Goal: Task Accomplishment & Management: Use online tool/utility

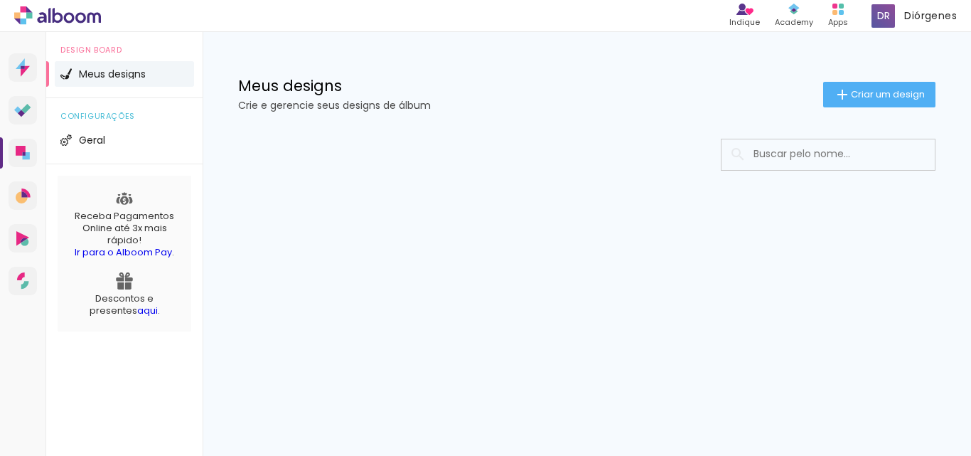
click at [323, 123] on div "Meus designs Crie e gerencie seus designs de álbum Criar um design" at bounding box center [587, 78] width 768 height 92
click at [303, 153] on div at bounding box center [586, 155] width 697 height 32
click at [18, 68] on icon at bounding box center [20, 63] width 9 height 11
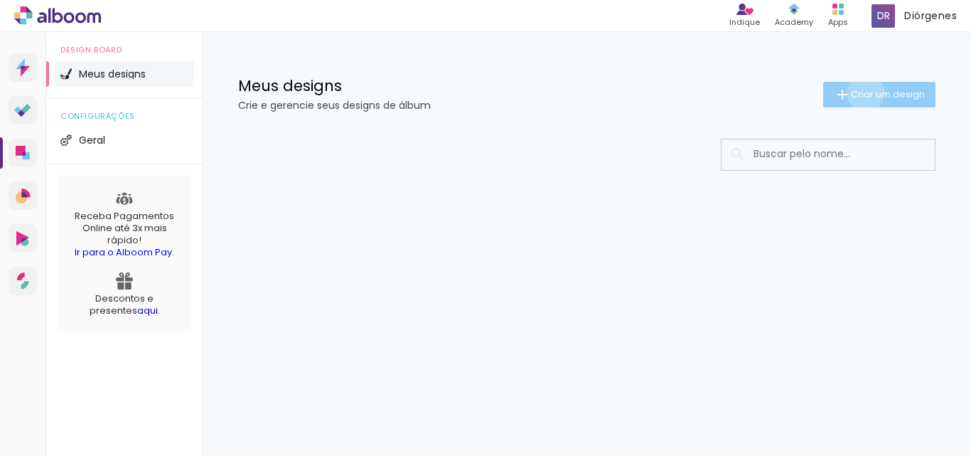
click at [863, 92] on span "Criar um design" at bounding box center [888, 94] width 74 height 9
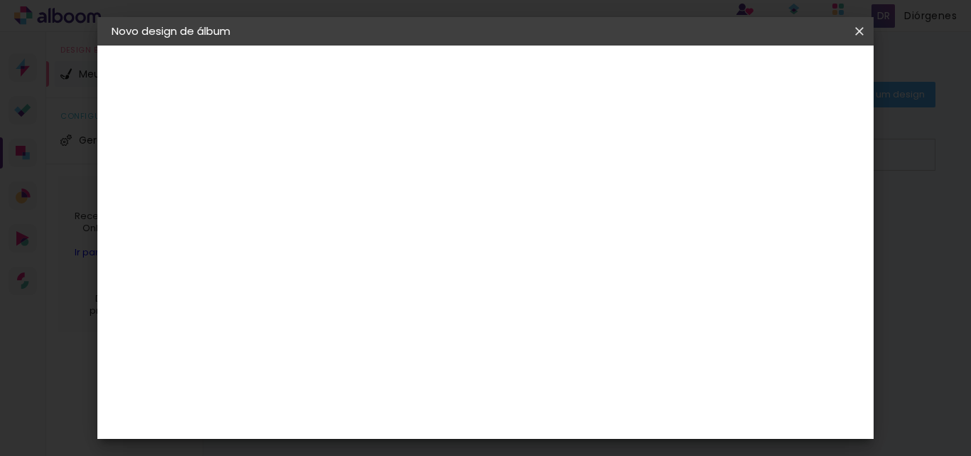
click at [858, 30] on iron-icon at bounding box center [859, 31] width 17 height 14
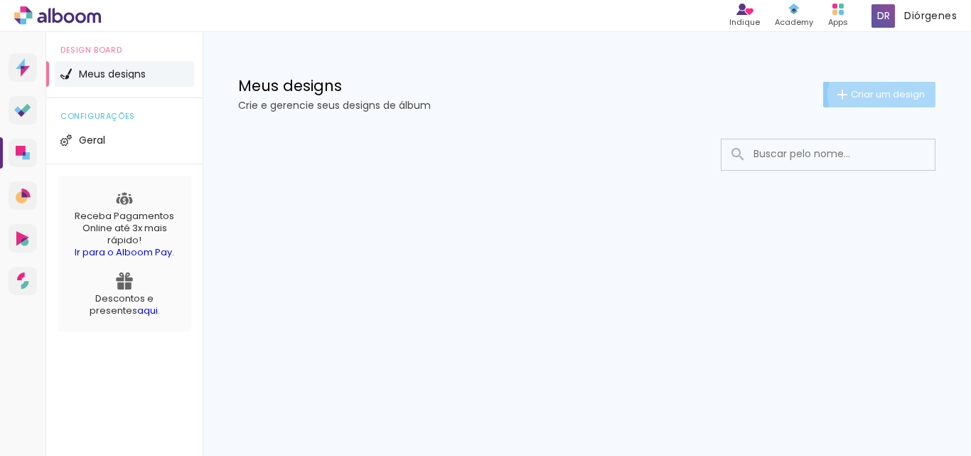
click at [880, 94] on span "Criar um design" at bounding box center [888, 94] width 74 height 9
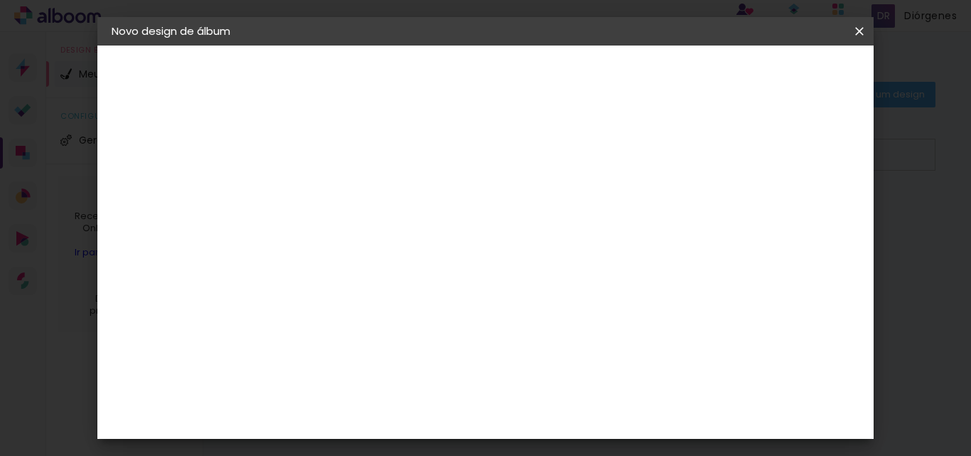
click at [349, 176] on paper-input-container "Título do álbum" at bounding box center [344, 191] width 10 height 36
click at [344, 194] on input "Teresinha & jaoao" at bounding box center [344, 191] width 0 height 22
click at [344, 188] on input "Teresinha & jaoao" at bounding box center [344, 191] width 0 height 22
type input "Teresinha & João"
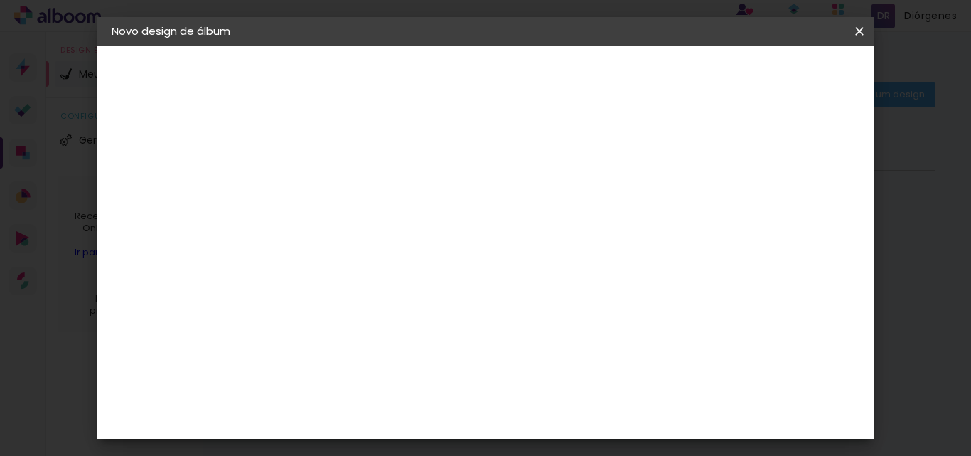
type paper-input "Teresinha & João"
click at [0, 0] on slot "Avançar" at bounding box center [0, 0] width 0 height 0
click at [402, 269] on input at bounding box center [380, 271] width 144 height 18
type input "[PERSON_NAME]"
type paper-input "[PERSON_NAME]"
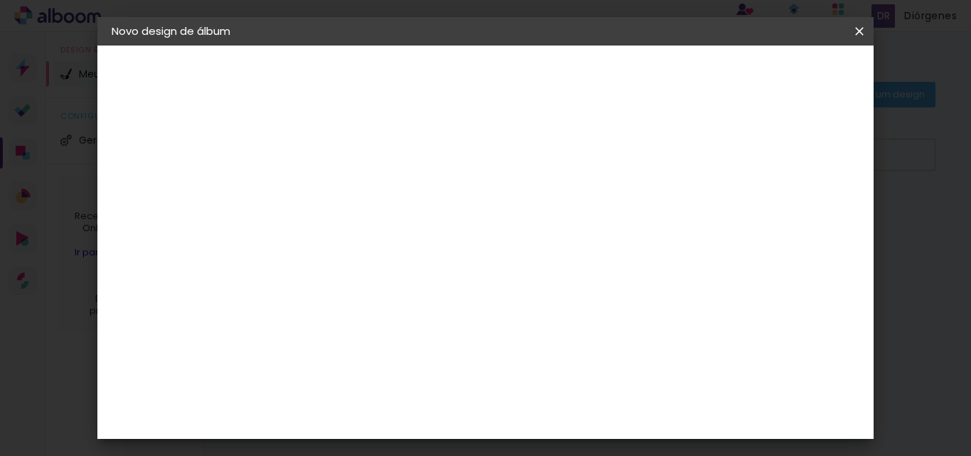
click at [399, 327] on div "[PERSON_NAME]" at bounding box center [381, 321] width 95 height 11
click at [579, 82] on paper-button "Avançar" at bounding box center [545, 75] width 70 height 24
click at [399, 237] on input "text" at bounding box center [371, 248] width 55 height 22
click at [0, 0] on slot "Encadernados" at bounding box center [0, 0] width 0 height 0
type input "Encadernados"
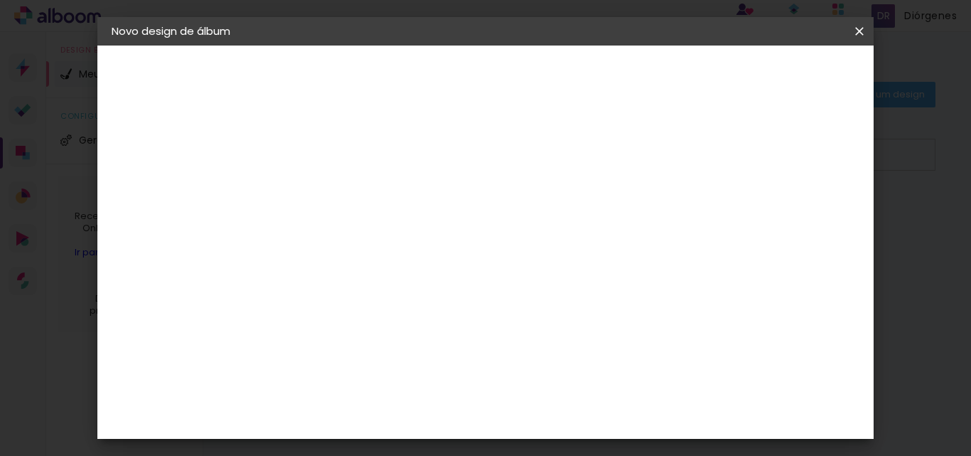
scroll to position [426, 0]
click at [440, 373] on span "30 x 60" at bounding box center [407, 387] width 66 height 29
click at [0, 0] on slot "Avançar" at bounding box center [0, 0] width 0 height 0
click at [603, 80] on span "Iniciar design" at bounding box center [586, 80] width 33 height 20
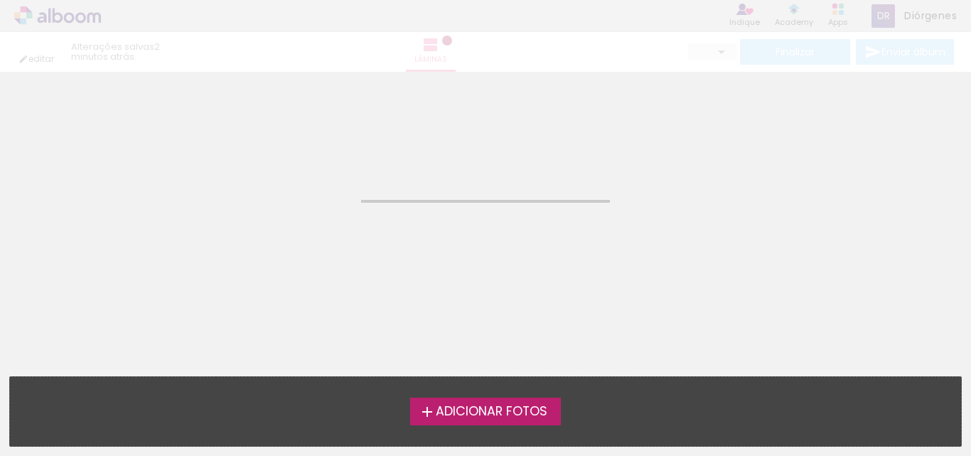
click at [512, 409] on span "Adicionar Fotos" at bounding box center [492, 411] width 112 height 13
click at [0, 0] on input "file" at bounding box center [0, 0] width 0 height 0
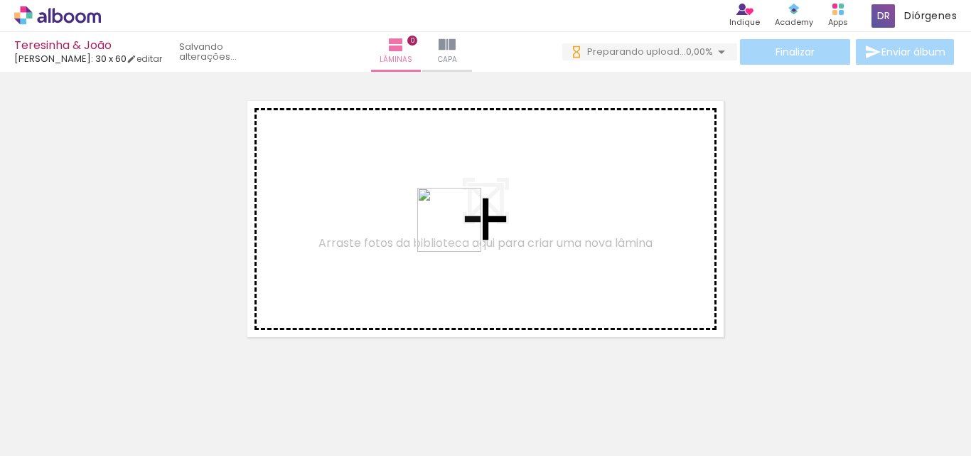
drag, startPoint x: 383, startPoint y: 407, endPoint x: 460, endPoint y: 230, distance: 192.9
click at [460, 230] on quentale-workspace at bounding box center [485, 228] width 971 height 456
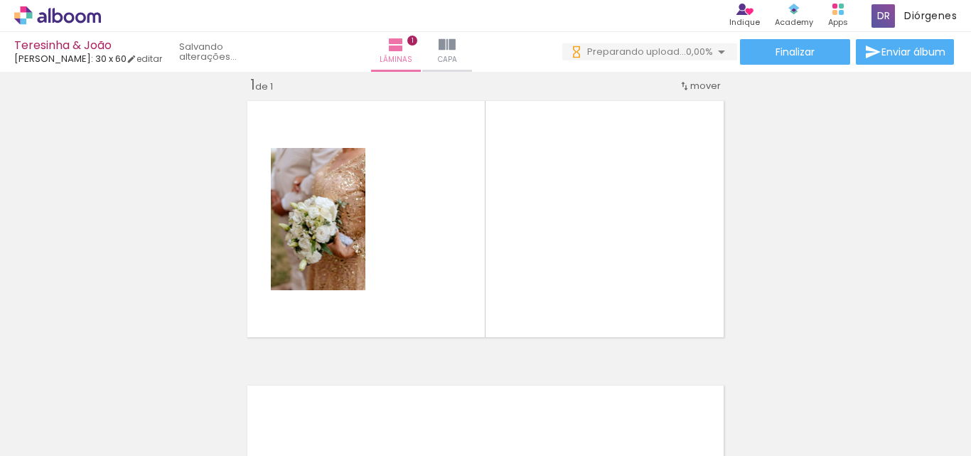
scroll to position [90, 0]
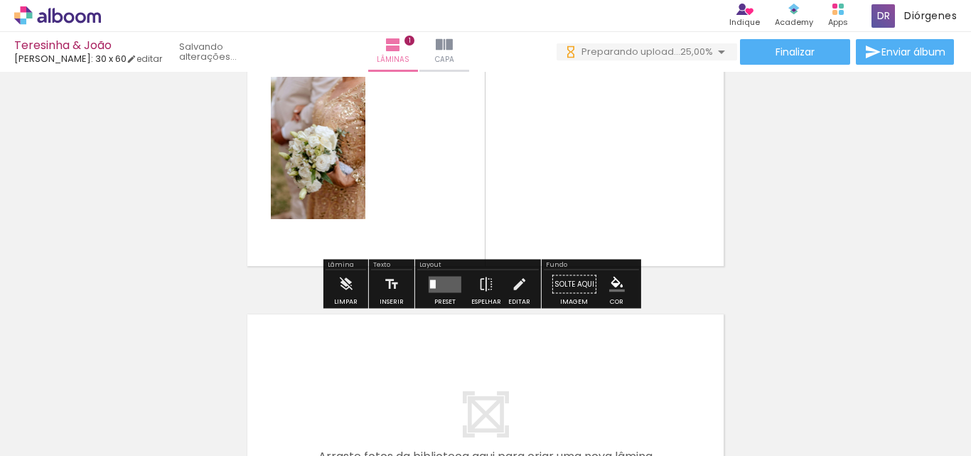
click at [451, 279] on quentale-layouter at bounding box center [445, 284] width 33 height 16
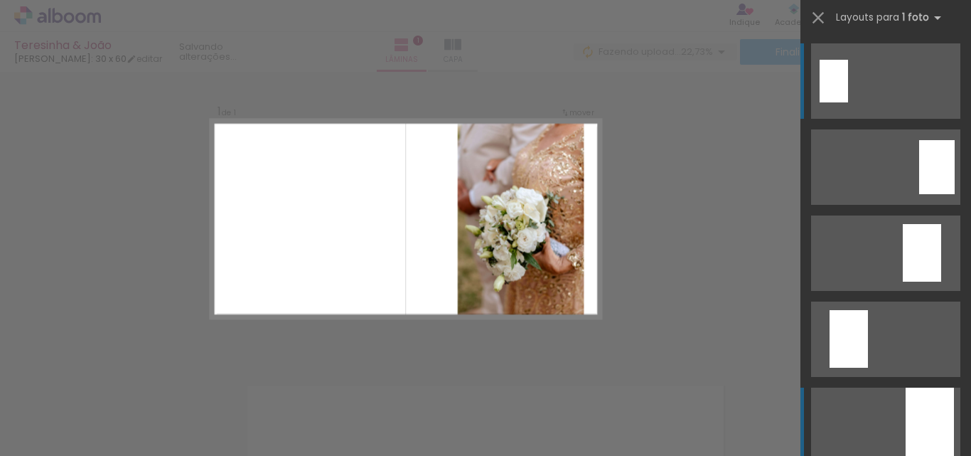
scroll to position [0, 0]
click at [932, 439] on div at bounding box center [929, 424] width 48 height 75
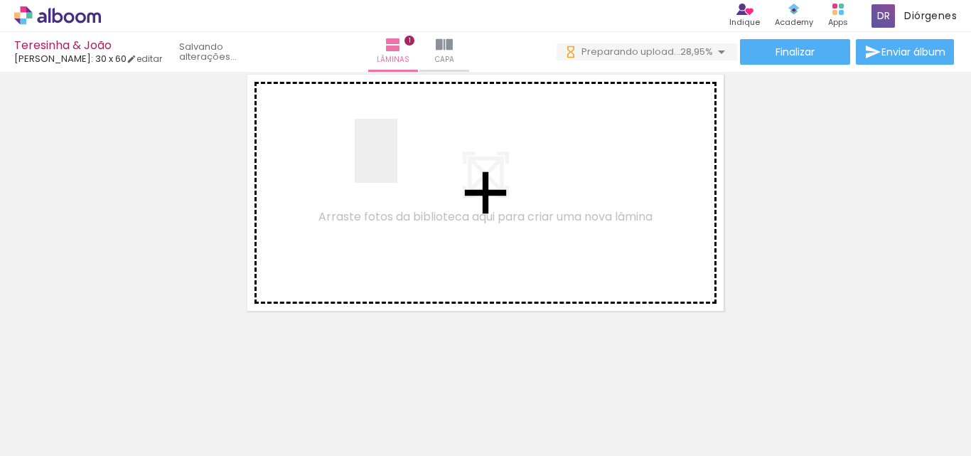
drag, startPoint x: 451, startPoint y: 262, endPoint x: 595, endPoint y: 380, distance: 186.3
click at [395, 157] on quentale-workspace at bounding box center [485, 228] width 971 height 456
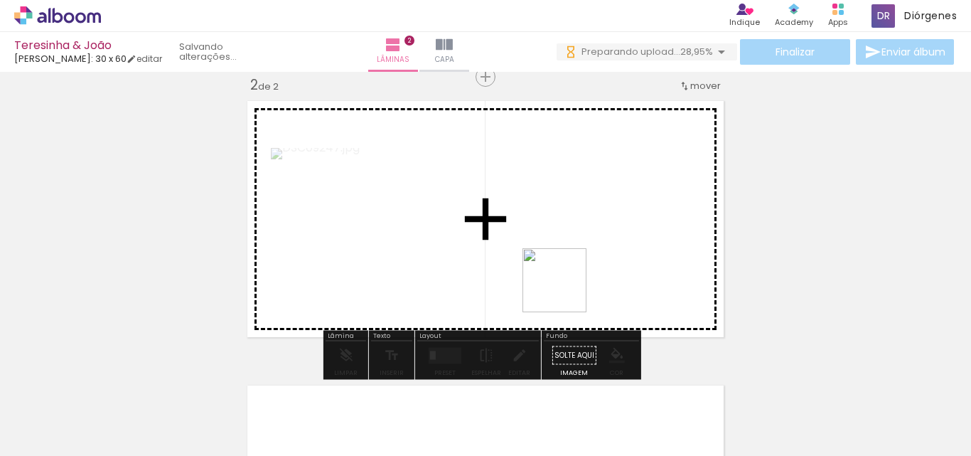
drag, startPoint x: 622, startPoint y: 416, endPoint x: 642, endPoint y: 360, distance: 58.9
click at [549, 226] on quentale-workspace at bounding box center [485, 228] width 971 height 456
drag, startPoint x: 699, startPoint y: 415, endPoint x: 561, endPoint y: 166, distance: 284.0
click at [561, 166] on quentale-workspace at bounding box center [485, 228] width 971 height 456
drag, startPoint x: 800, startPoint y: 427, endPoint x: 597, endPoint y: 220, distance: 290.0
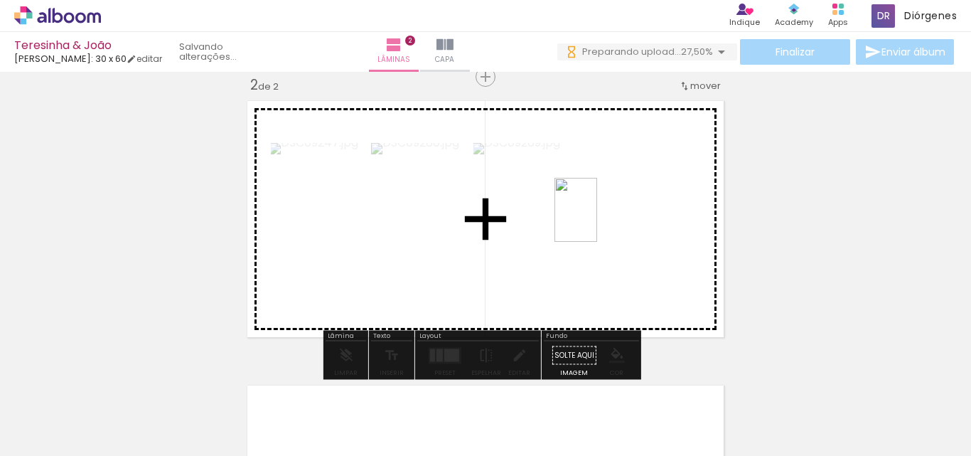
click at [597, 220] on quentale-workspace at bounding box center [485, 228] width 971 height 456
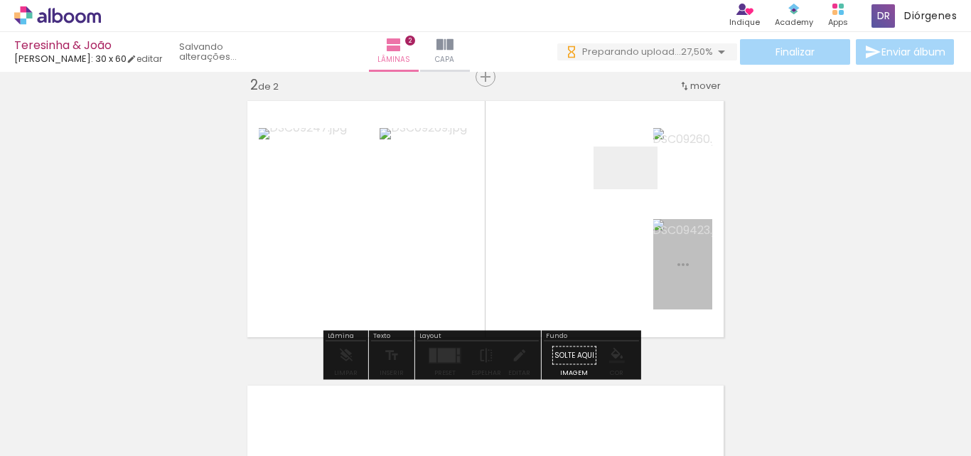
click at [636, 189] on quentale-workspace at bounding box center [485, 228] width 971 height 456
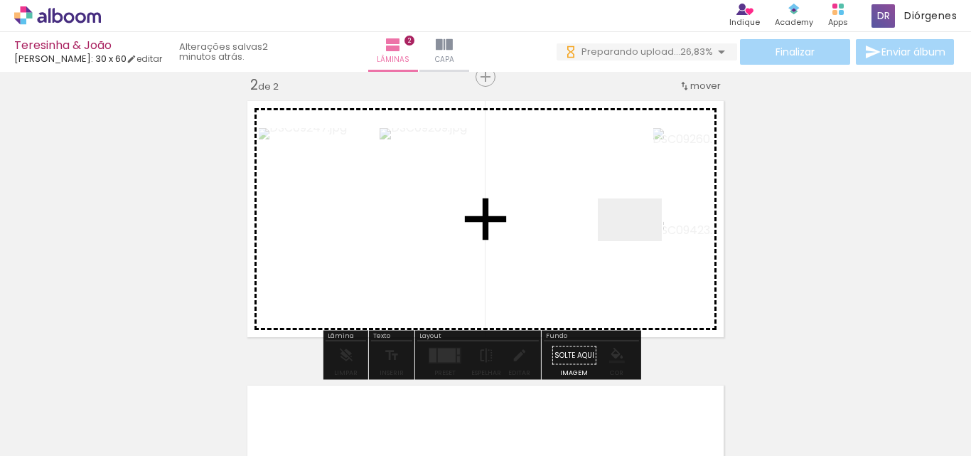
click at [640, 241] on quentale-workspace at bounding box center [485, 228] width 971 height 456
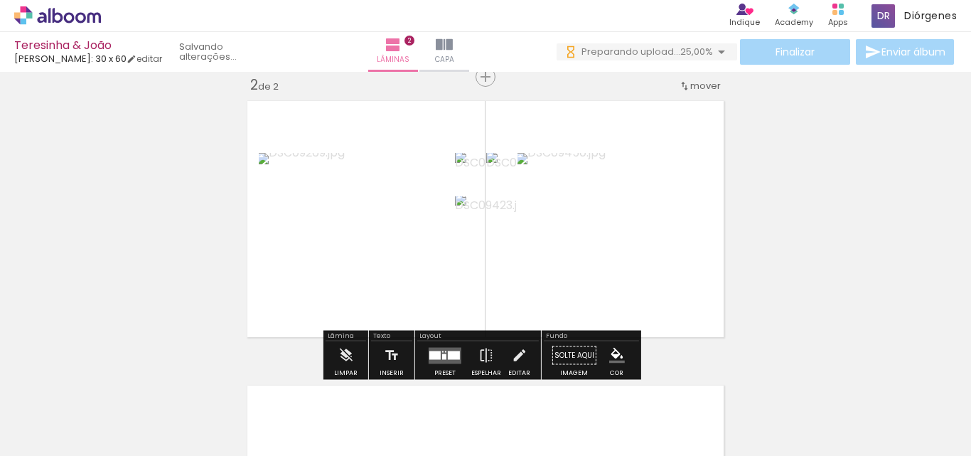
click at [445, 348] on quentale-layouter at bounding box center [445, 355] width 33 height 16
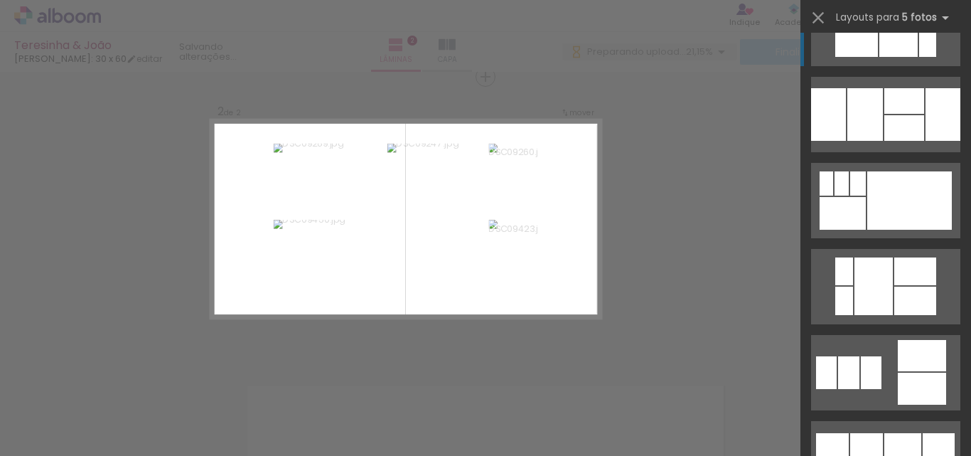
click at [919, 48] on div at bounding box center [927, 42] width 17 height 28
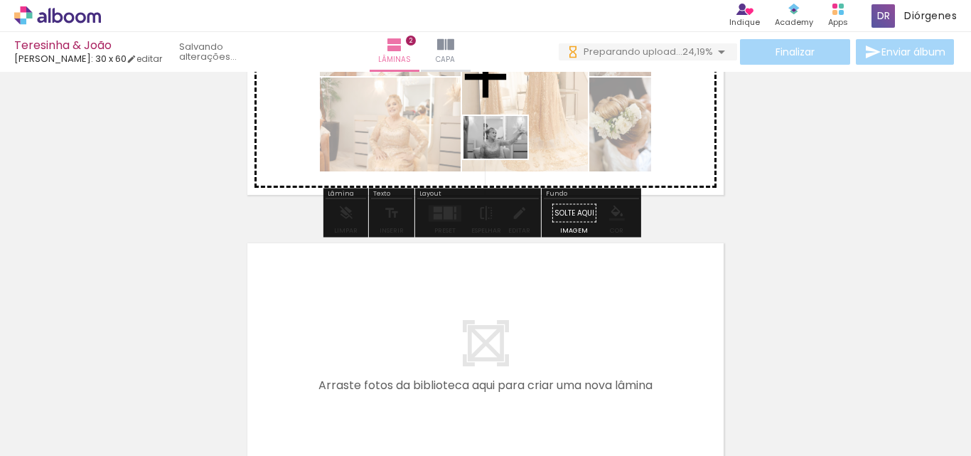
drag, startPoint x: 403, startPoint y: 329, endPoint x: 507, endPoint y: 161, distance: 197.6
click at [507, 161] on quentale-workspace at bounding box center [485, 228] width 971 height 456
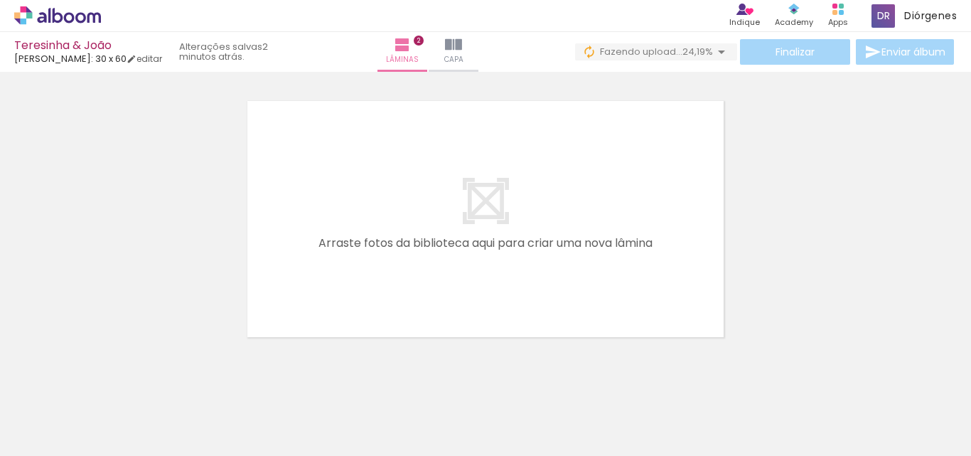
click at [844, 397] on div at bounding box center [839, 407] width 70 height 47
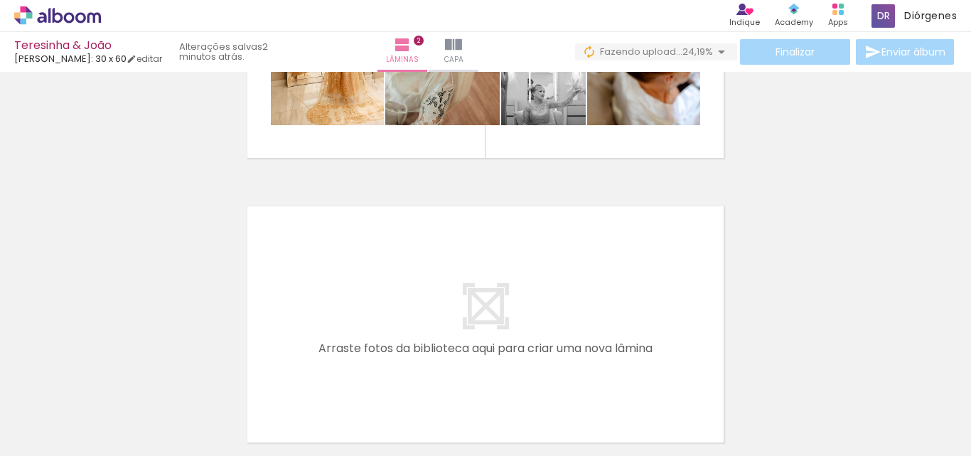
scroll to position [445, 0]
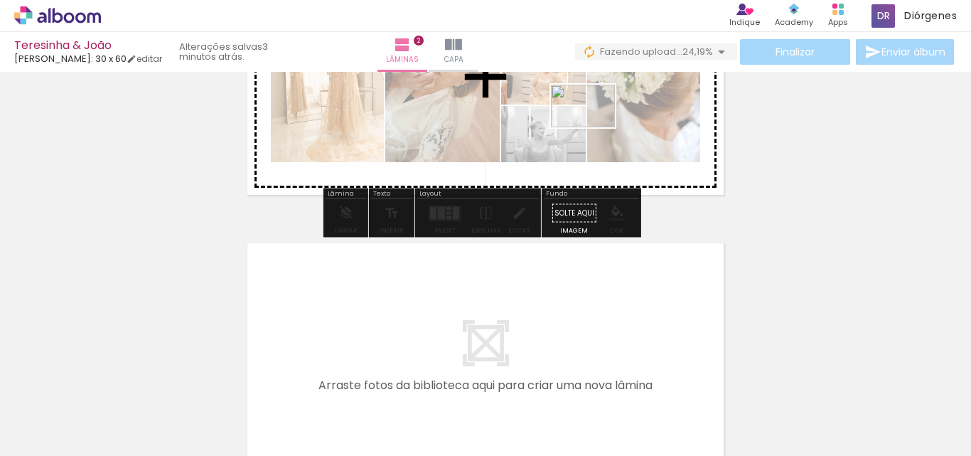
drag, startPoint x: 774, startPoint y: 254, endPoint x: 593, endPoint y: 130, distance: 219.2
click at [593, 130] on quentale-workspace at bounding box center [485, 228] width 971 height 456
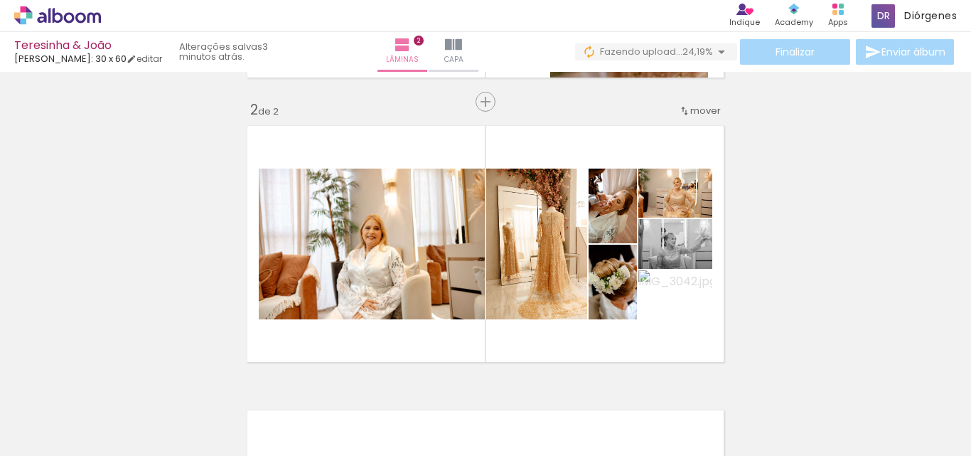
scroll to position [303, 0]
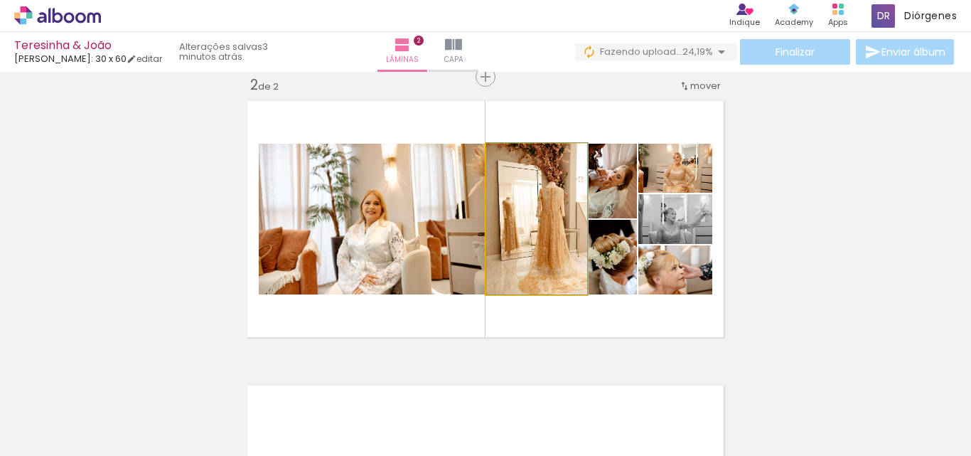
drag, startPoint x: 558, startPoint y: 217, endPoint x: 340, endPoint y: 208, distance: 217.7
click at [0, 0] on slot at bounding box center [0, 0] width 0 height 0
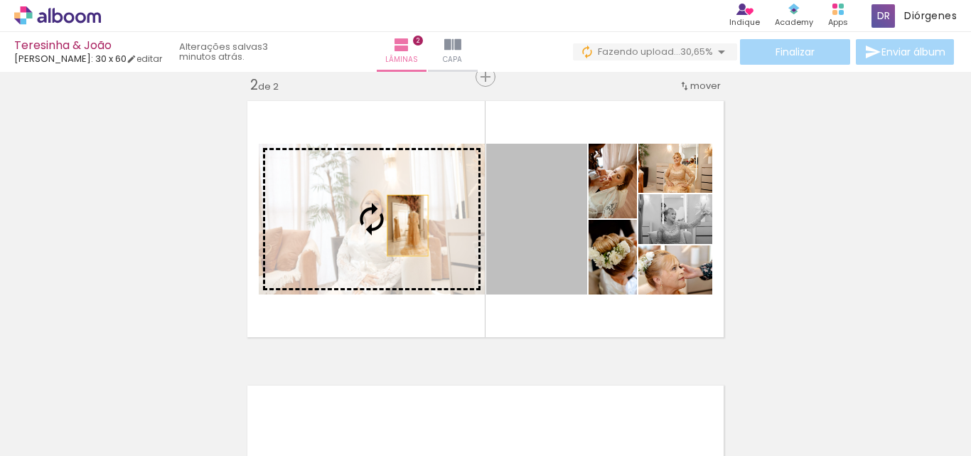
drag, startPoint x: 558, startPoint y: 238, endPoint x: 402, endPoint y: 225, distance: 156.2
click at [0, 0] on slot at bounding box center [0, 0] width 0 height 0
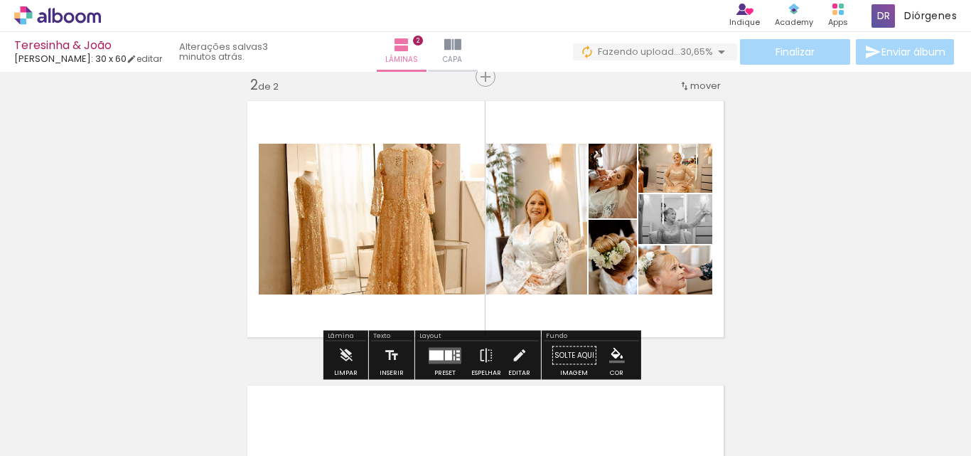
drag, startPoint x: 444, startPoint y: 352, endPoint x: 572, endPoint y: 346, distance: 128.1
click at [445, 353] on div at bounding box center [448, 355] width 7 height 10
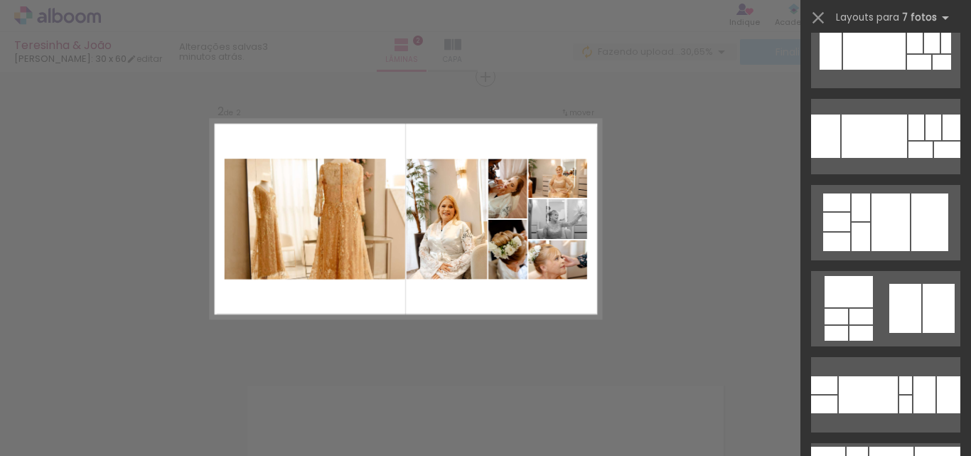
scroll to position [2244, 0]
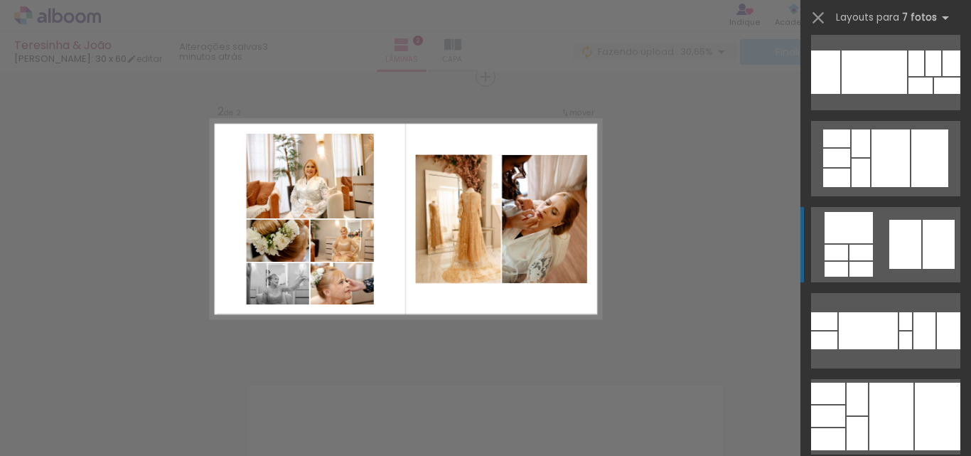
click at [915, 234] on div at bounding box center [905, 244] width 32 height 49
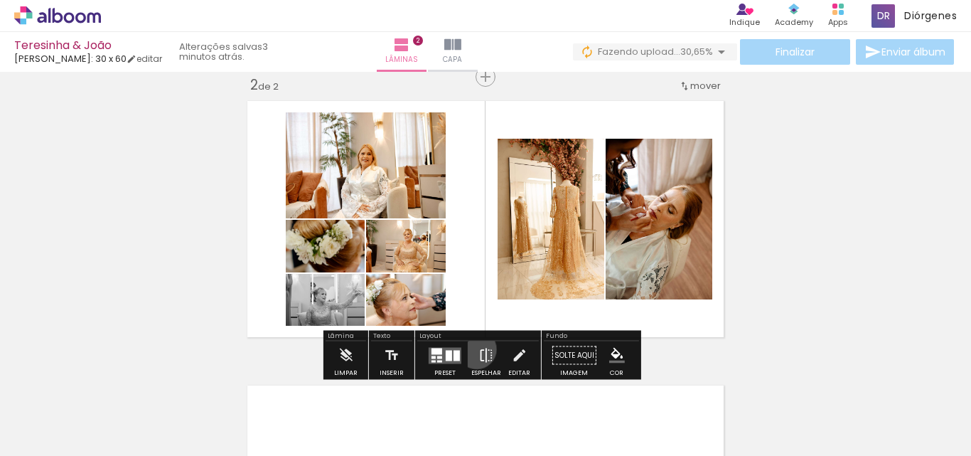
click at [473, 349] on paper-button "Espelhar" at bounding box center [486, 359] width 37 height 36
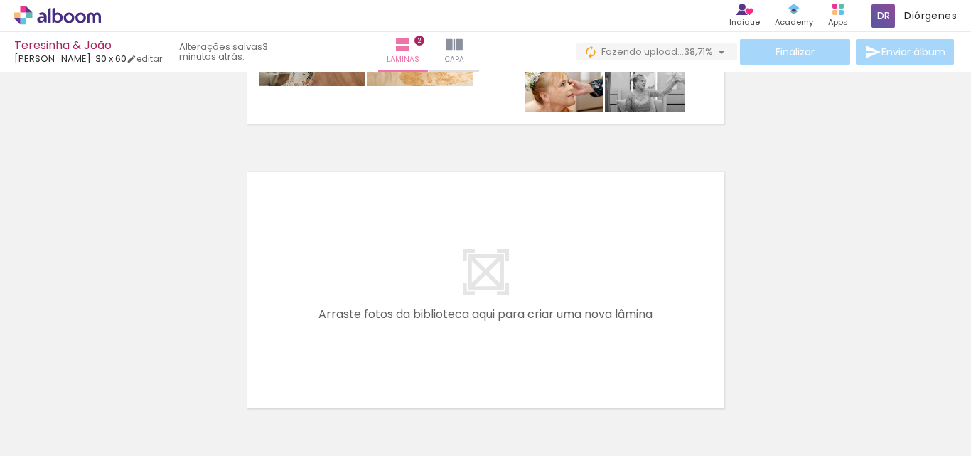
scroll to position [0, 3039]
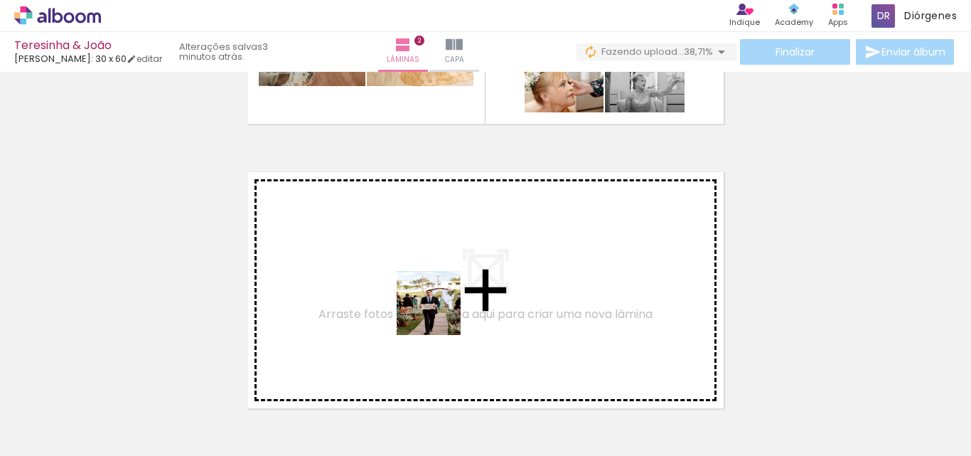
drag, startPoint x: 453, startPoint y: 399, endPoint x: 434, endPoint y: 280, distance: 120.9
click at [434, 280] on quentale-workspace at bounding box center [485, 228] width 971 height 456
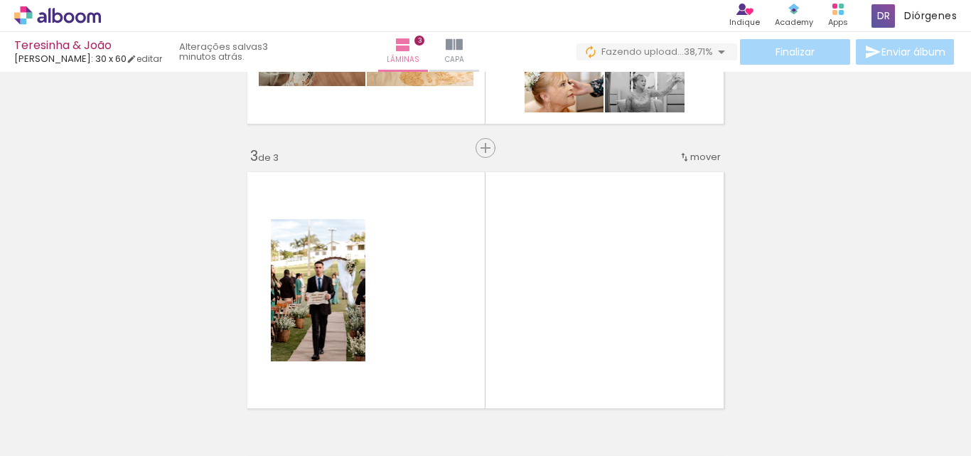
scroll to position [587, 0]
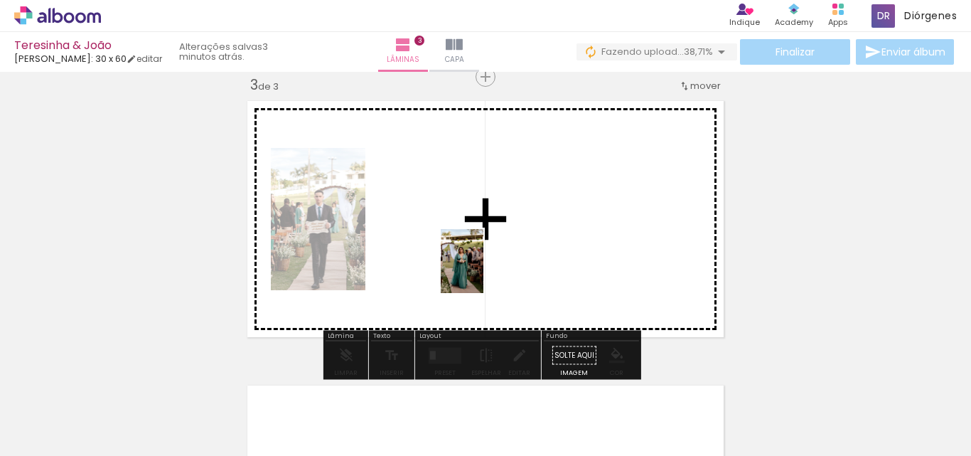
drag, startPoint x: 509, startPoint y: 354, endPoint x: 532, endPoint y: 318, distance: 43.2
click at [480, 262] on quentale-workspace at bounding box center [485, 228] width 971 height 456
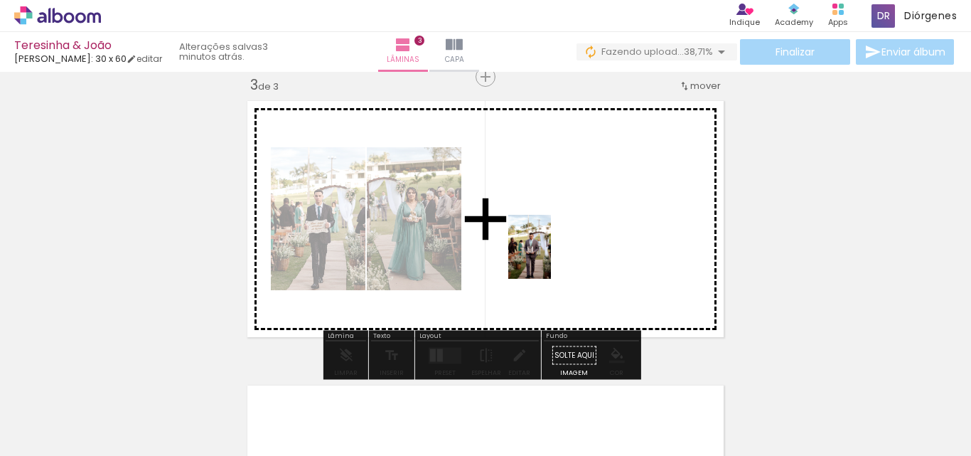
drag, startPoint x: 606, startPoint y: 419, endPoint x: 551, endPoint y: 257, distance: 171.3
click at [551, 257] on quentale-workspace at bounding box center [485, 228] width 971 height 456
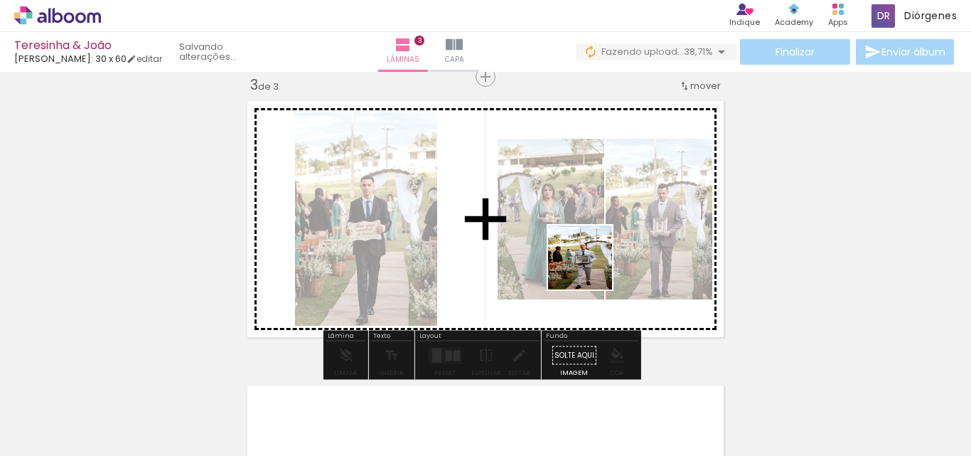
drag, startPoint x: 677, startPoint y: 432, endPoint x: 784, endPoint y: 399, distance: 112.4
click at [569, 240] on quentale-workspace at bounding box center [485, 228] width 971 height 456
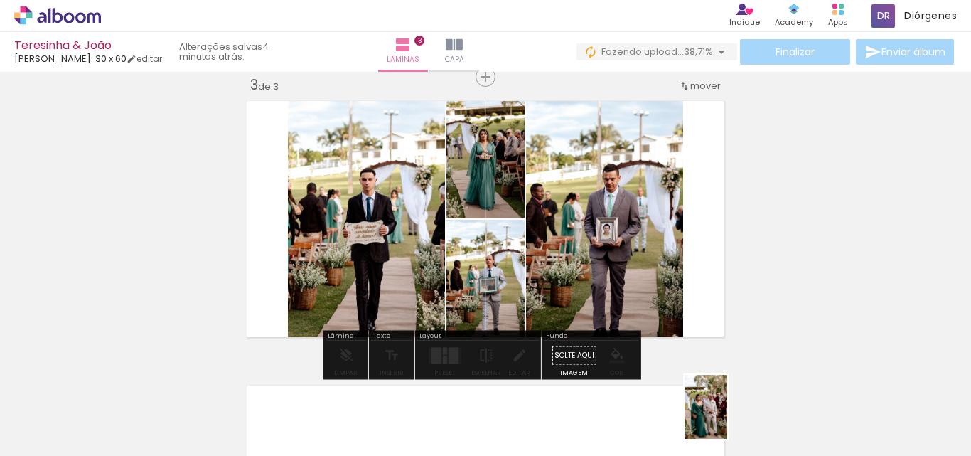
drag, startPoint x: 748, startPoint y: 397, endPoint x: 727, endPoint y: 417, distance: 29.2
click at [0, 0] on slot at bounding box center [0, 0] width 0 height 0
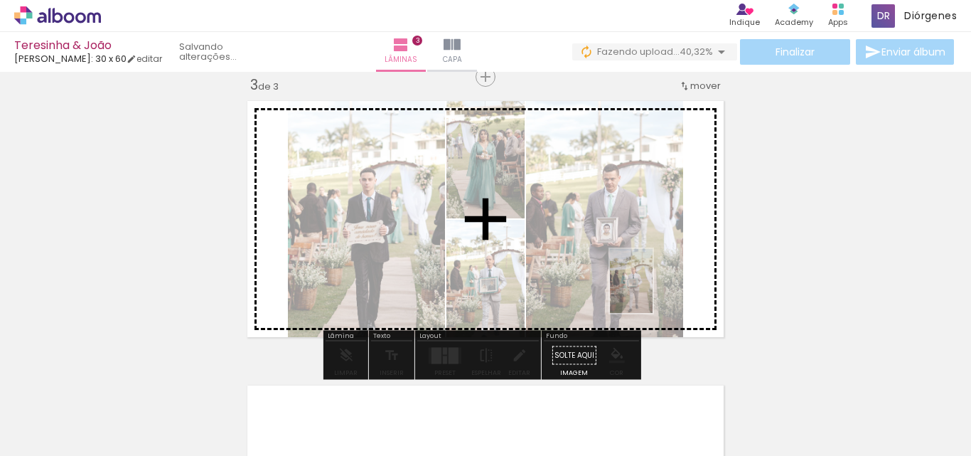
drag, startPoint x: 695, startPoint y: 395, endPoint x: 652, endPoint y: 291, distance: 112.2
click at [652, 291] on quentale-workspace at bounding box center [485, 228] width 971 height 456
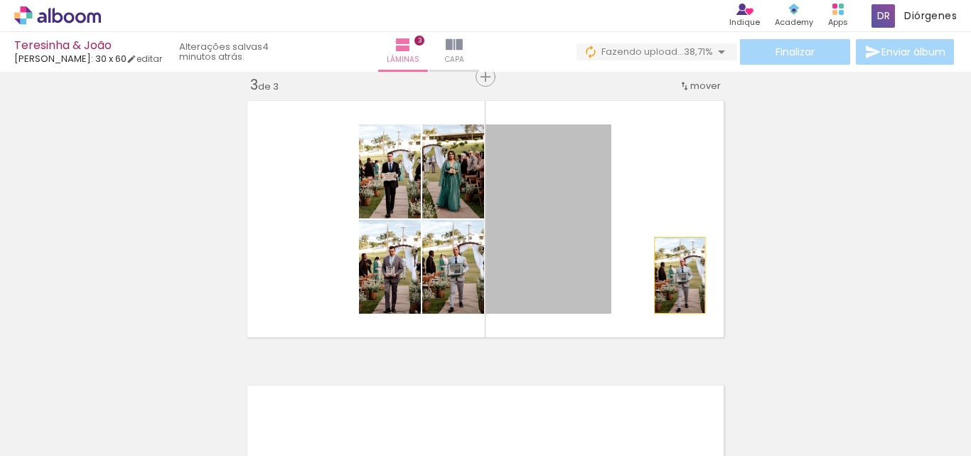
drag, startPoint x: 544, startPoint y: 274, endPoint x: 819, endPoint y: 273, distance: 275.7
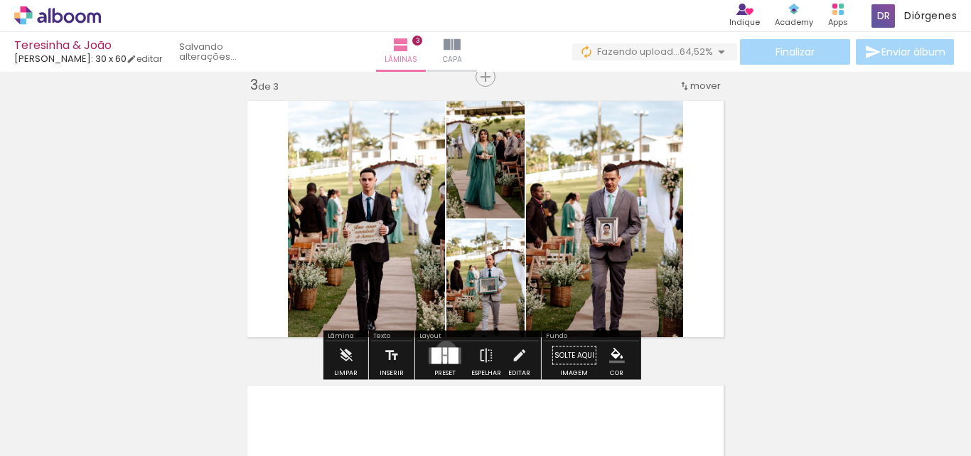
click at [443, 351] on div at bounding box center [445, 350] width 4 height 7
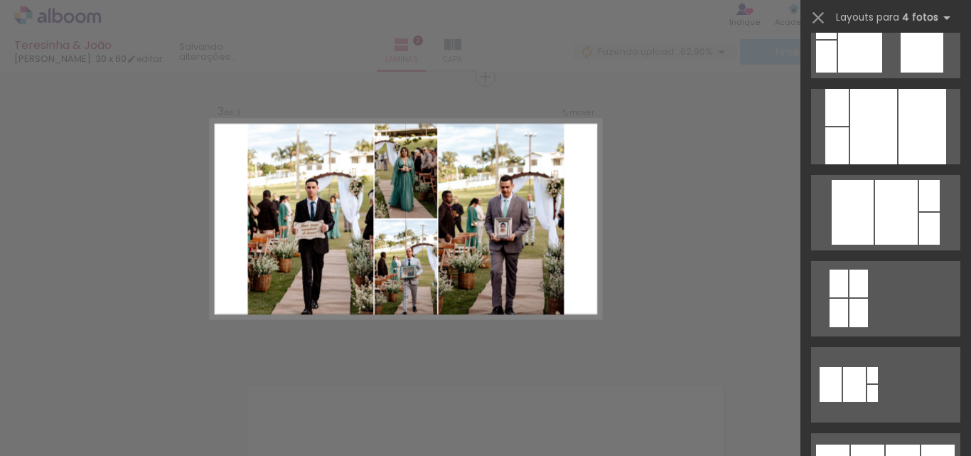
scroll to position [935, 0]
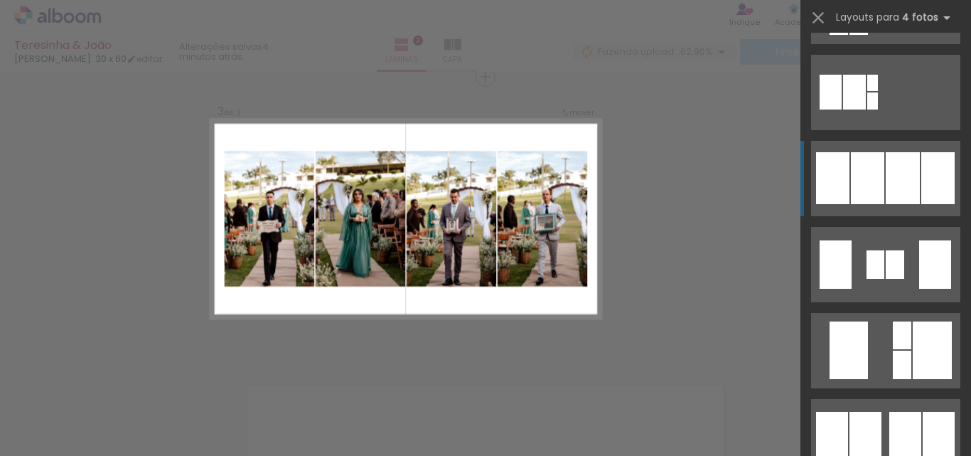
click at [932, 195] on div at bounding box center [937, 178] width 33 height 52
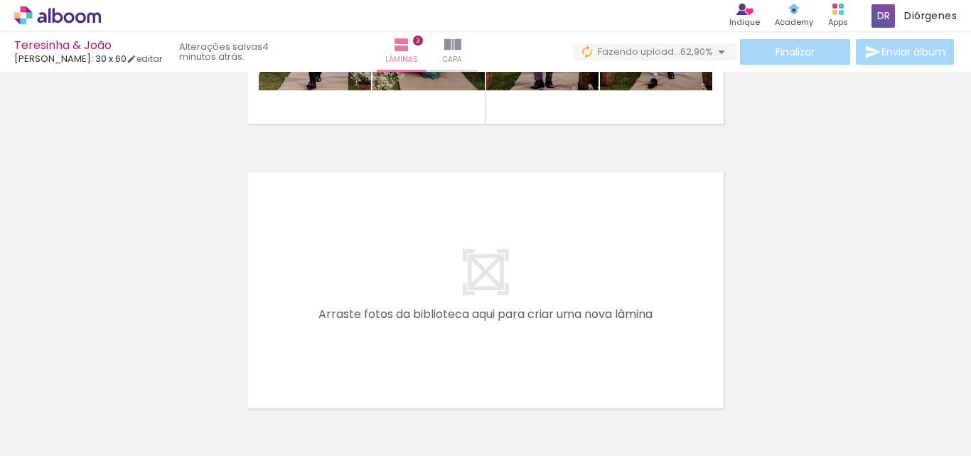
scroll to position [871, 0]
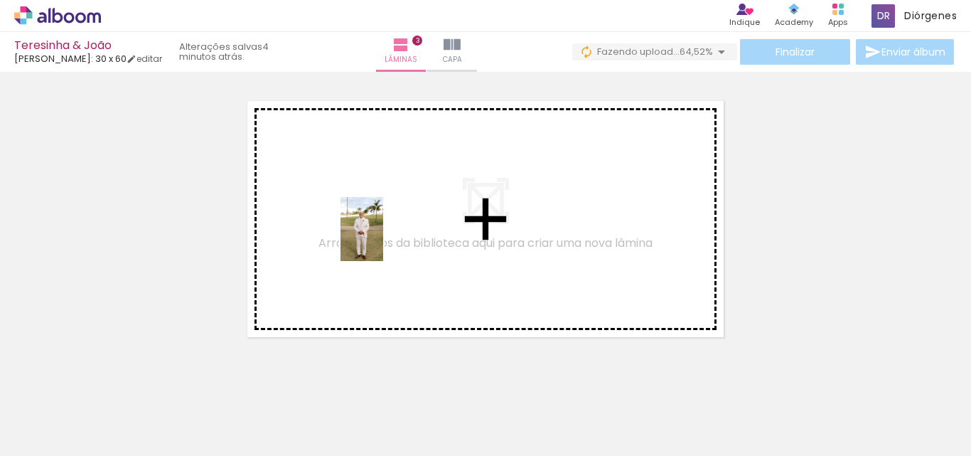
drag, startPoint x: 389, startPoint y: 397, endPoint x: 659, endPoint y: 284, distance: 291.8
click at [383, 205] on quentale-workspace at bounding box center [485, 228] width 971 height 456
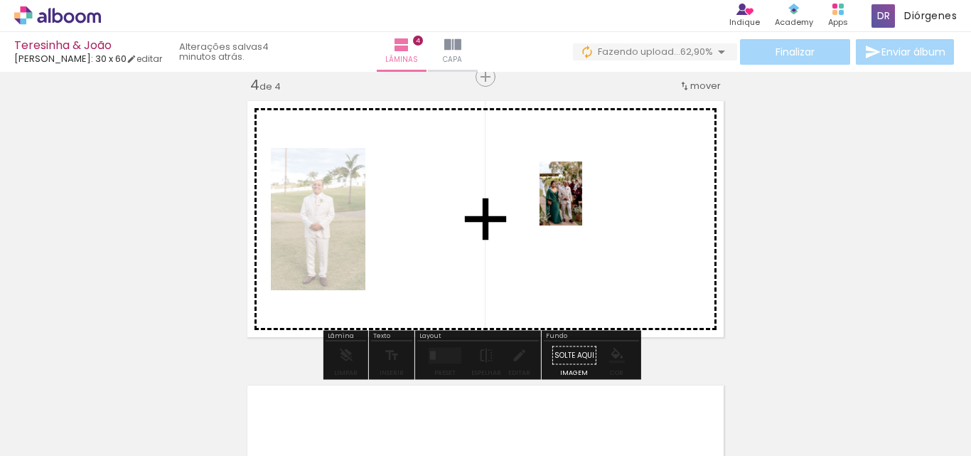
drag, startPoint x: 768, startPoint y: 412, endPoint x: 582, endPoint y: 204, distance: 279.3
click at [582, 204] on quentale-workspace at bounding box center [485, 228] width 971 height 456
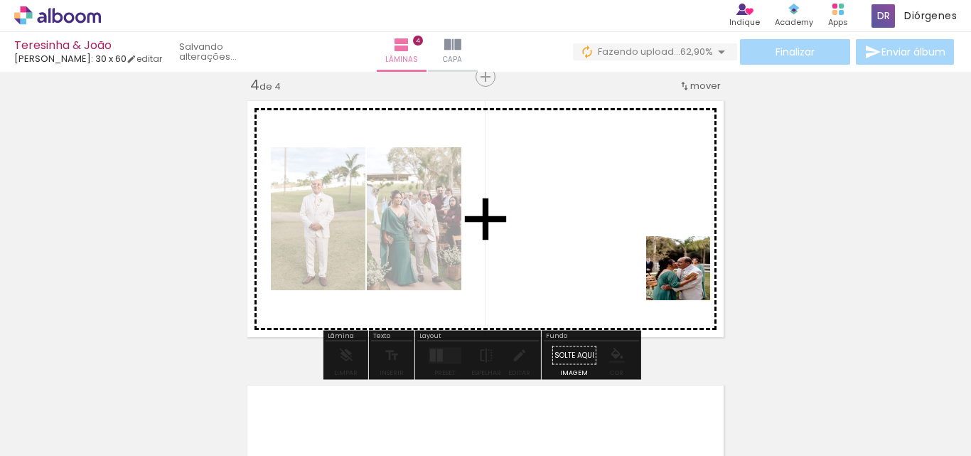
drag, startPoint x: 790, startPoint y: 371, endPoint x: 670, endPoint y: 330, distance: 127.0
click at [616, 210] on quentale-workspace at bounding box center [485, 228] width 971 height 456
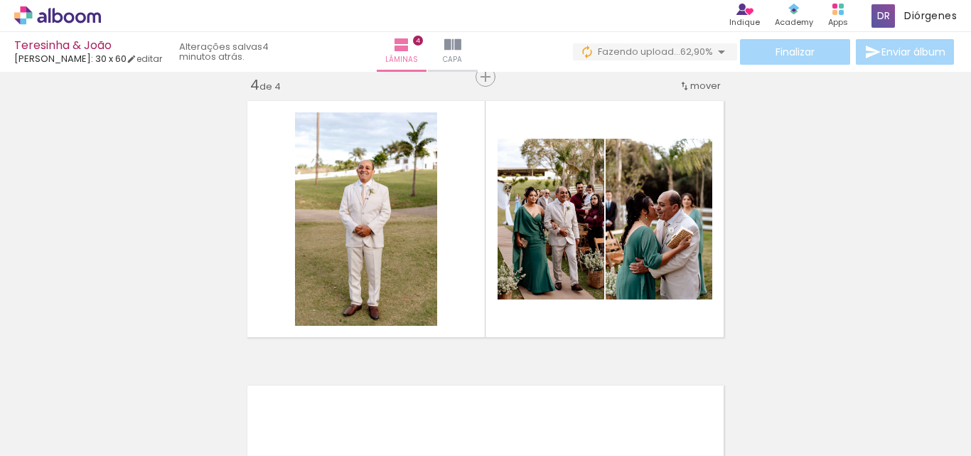
scroll to position [0, 3891]
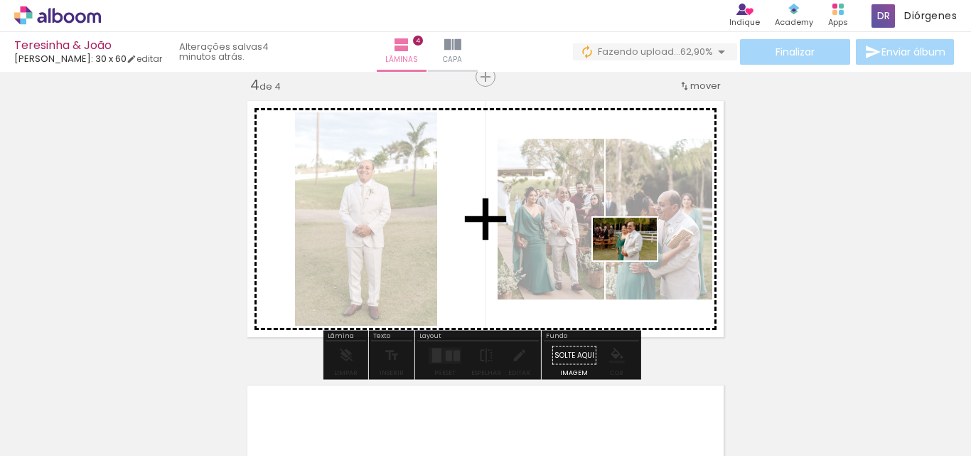
drag, startPoint x: 734, startPoint y: 414, endPoint x: 635, endPoint y: 260, distance: 182.5
click at [635, 260] on quentale-workspace at bounding box center [485, 228] width 971 height 456
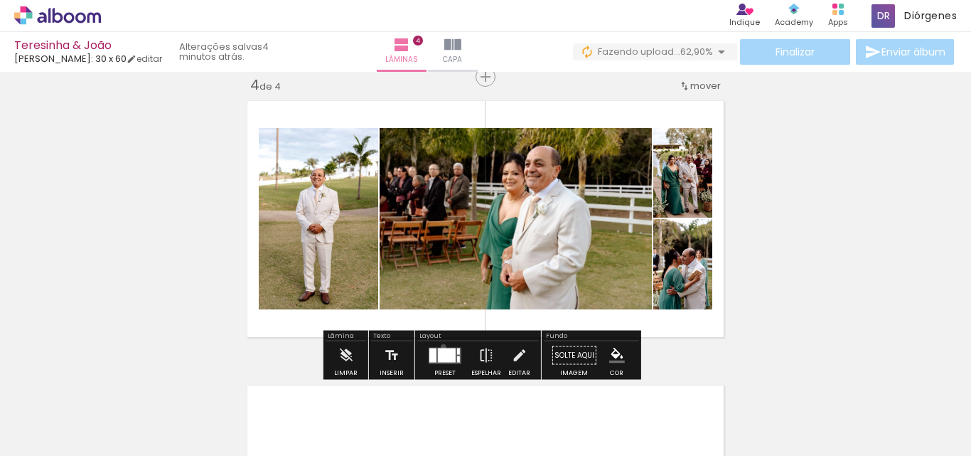
click at [443, 347] on div at bounding box center [445, 355] width 38 height 28
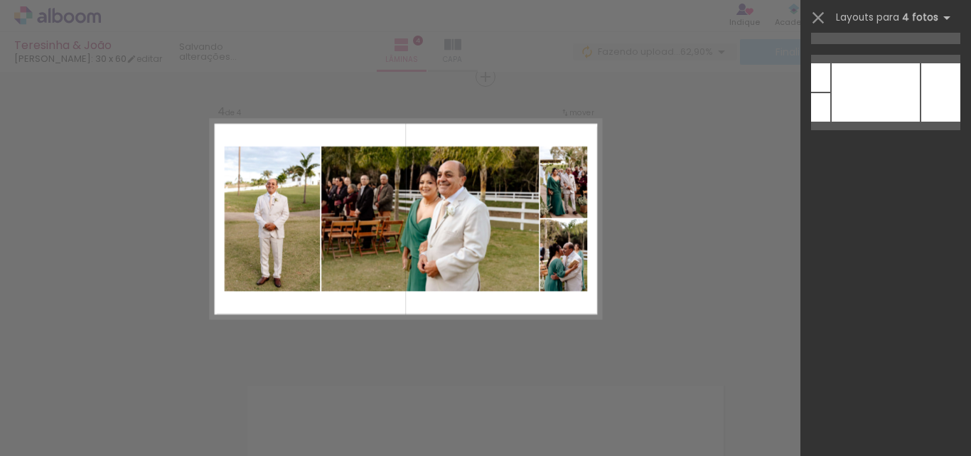
scroll to position [0, 0]
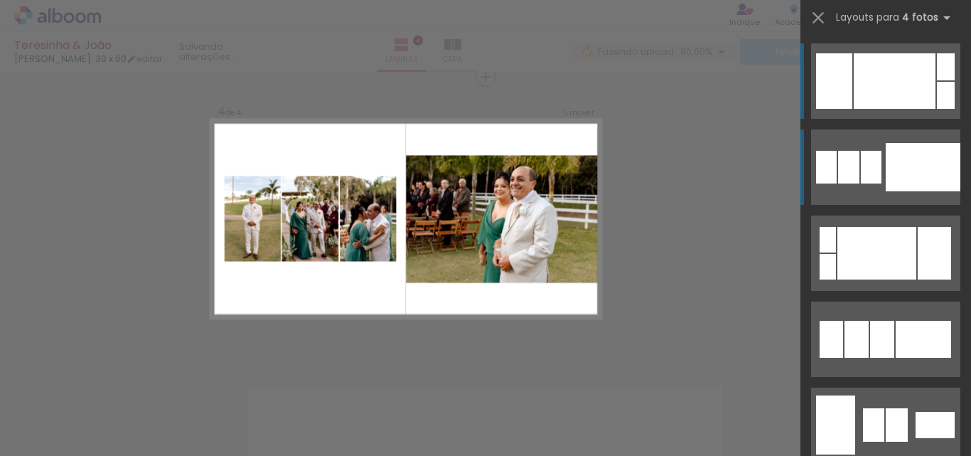
click at [943, 166] on div at bounding box center [922, 167] width 75 height 48
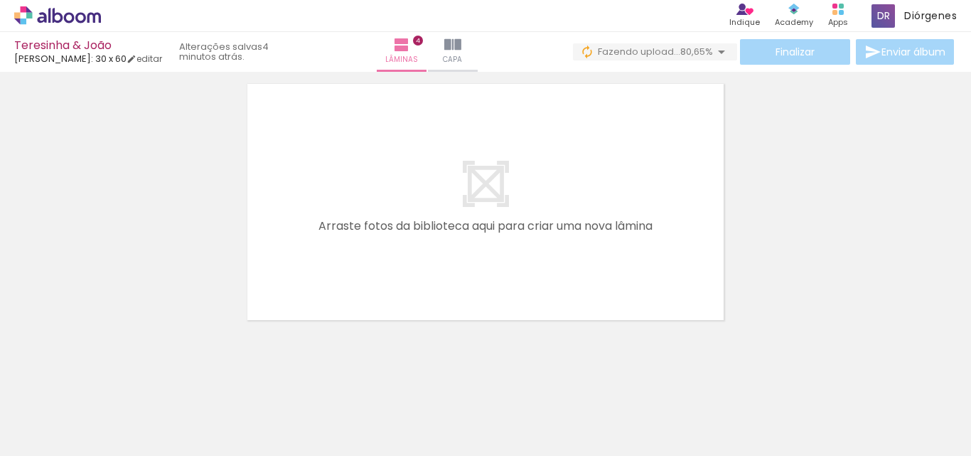
scroll to position [1182, 0]
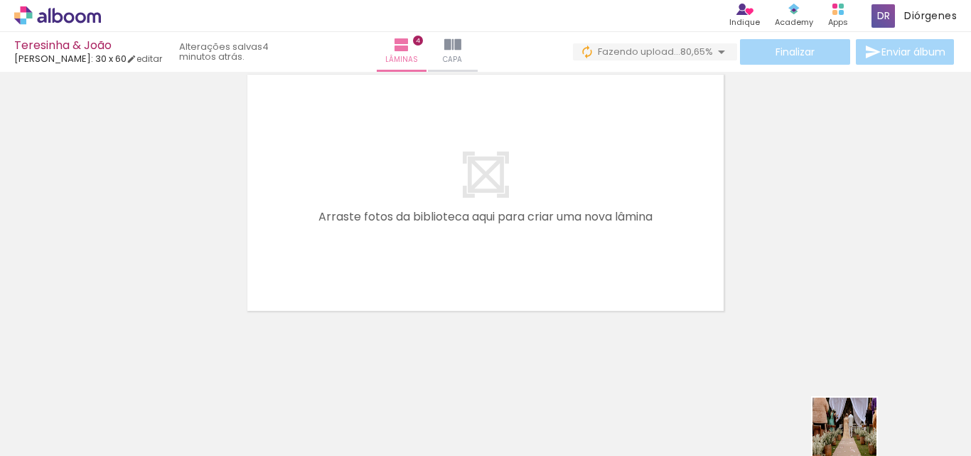
click at [854, 440] on quentale-thumb at bounding box center [868, 408] width 80 height 82
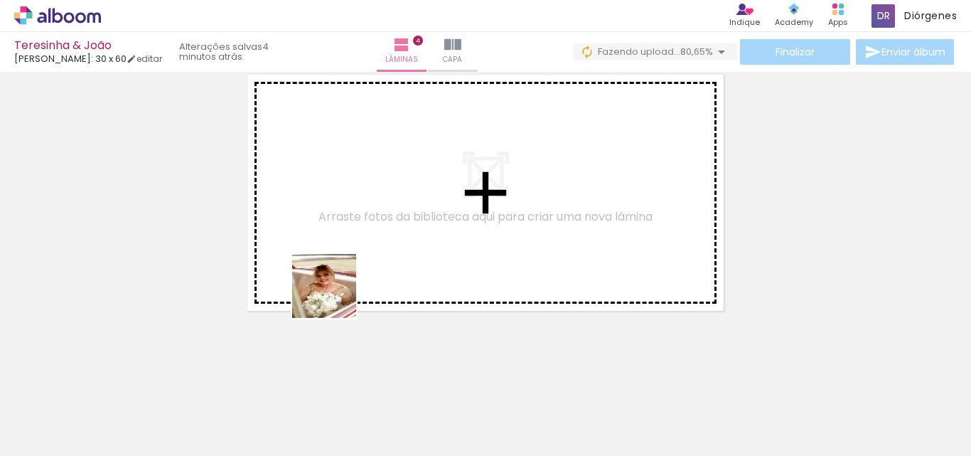
drag, startPoint x: 160, startPoint y: 416, endPoint x: 381, endPoint y: 260, distance: 270.3
click at [381, 260] on quentale-workspace at bounding box center [485, 228] width 971 height 456
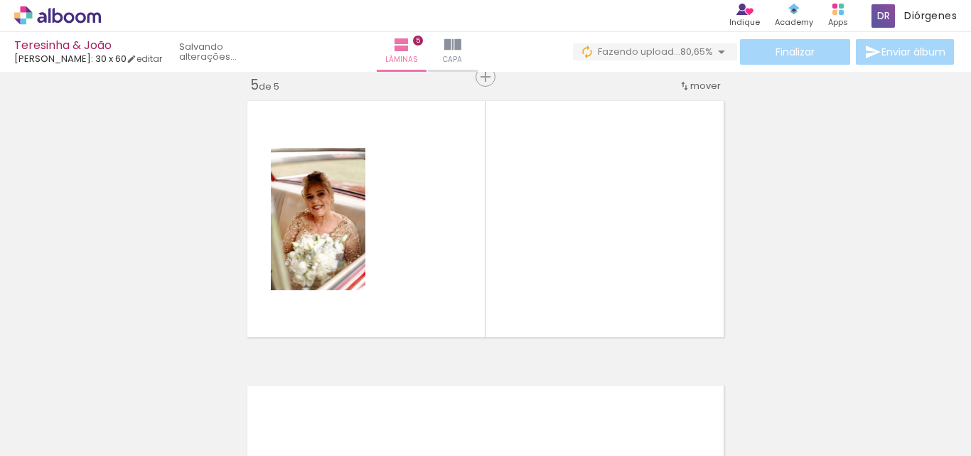
scroll to position [0, 3762]
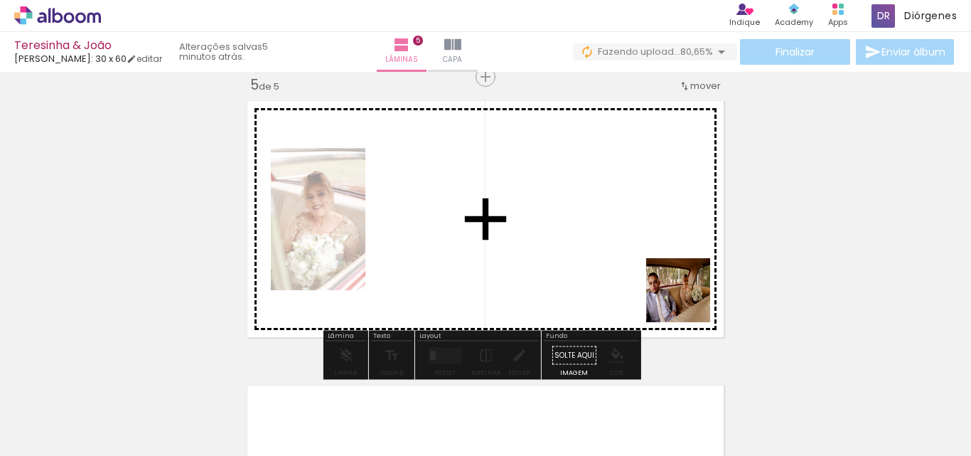
drag, startPoint x: 755, startPoint y: 421, endPoint x: 657, endPoint y: 223, distance: 220.6
click at [657, 223] on quentale-workspace at bounding box center [485, 228] width 971 height 456
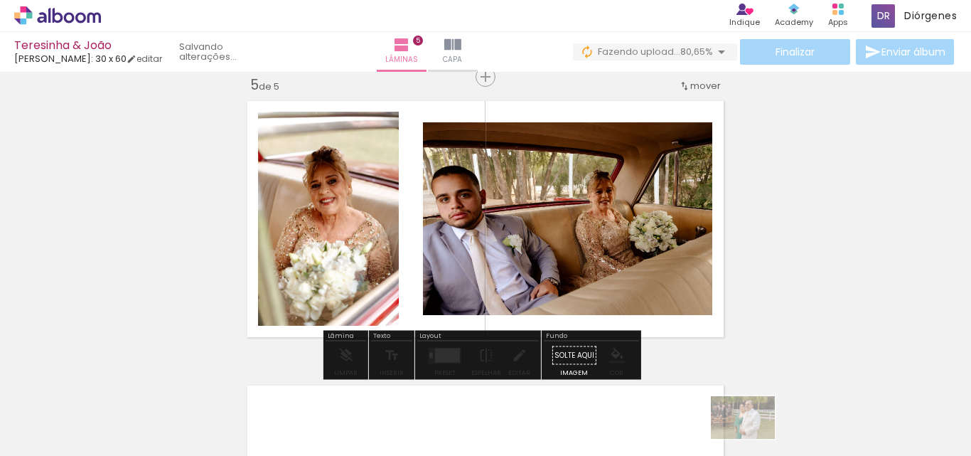
drag, startPoint x: 828, startPoint y: 443, endPoint x: 753, endPoint y: 438, distance: 74.7
click at [0, 0] on slot at bounding box center [0, 0] width 0 height 0
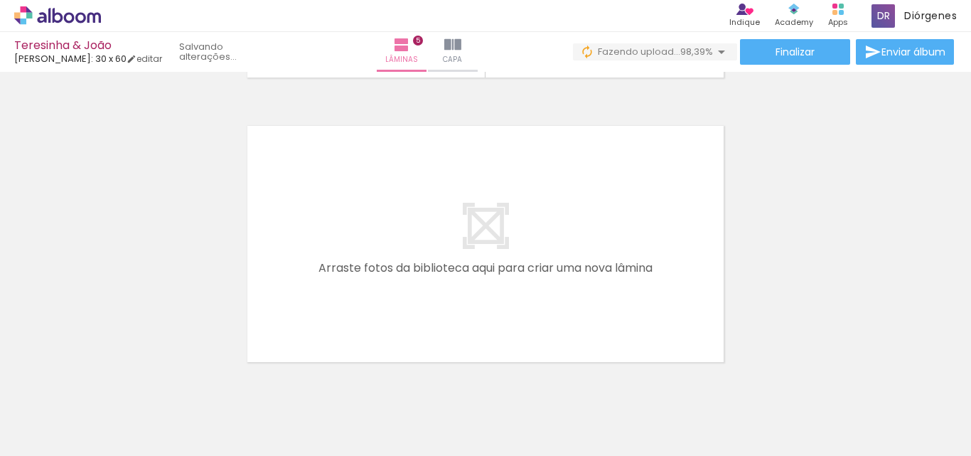
scroll to position [1440, 0]
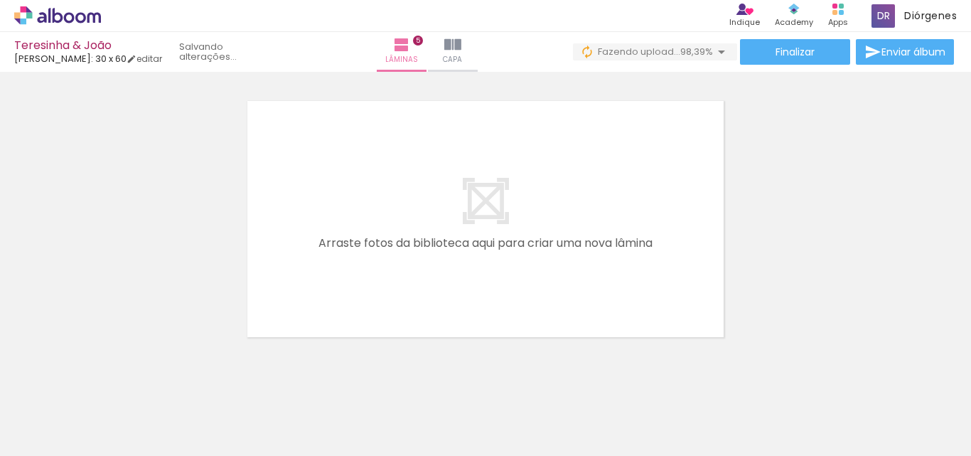
click at [852, 441] on quentale-thumb at bounding box center [837, 408] width 80 height 82
drag, startPoint x: 255, startPoint y: 416, endPoint x: 240, endPoint y: 414, distance: 15.1
click at [241, 414] on quentale-thumb at bounding box center [222, 408] width 80 height 82
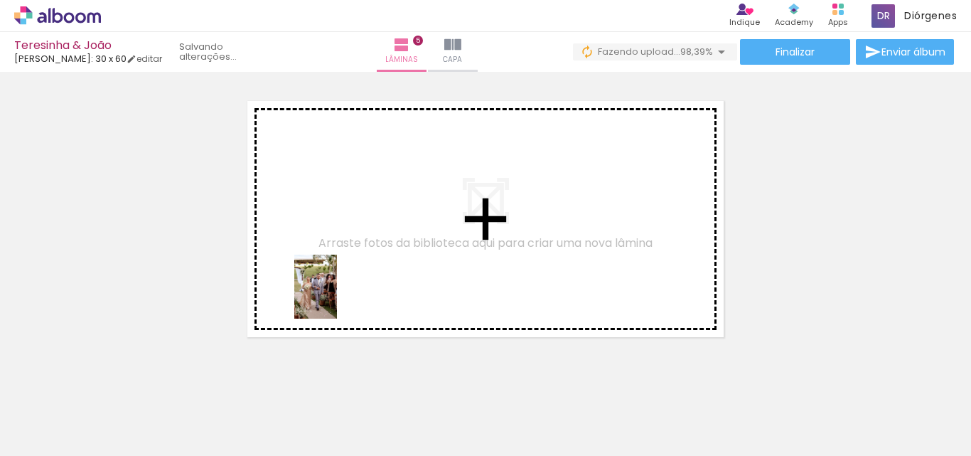
drag, startPoint x: 240, startPoint y: 414, endPoint x: 356, endPoint y: 380, distance: 120.8
click at [345, 293] on quentale-workspace at bounding box center [485, 228] width 971 height 456
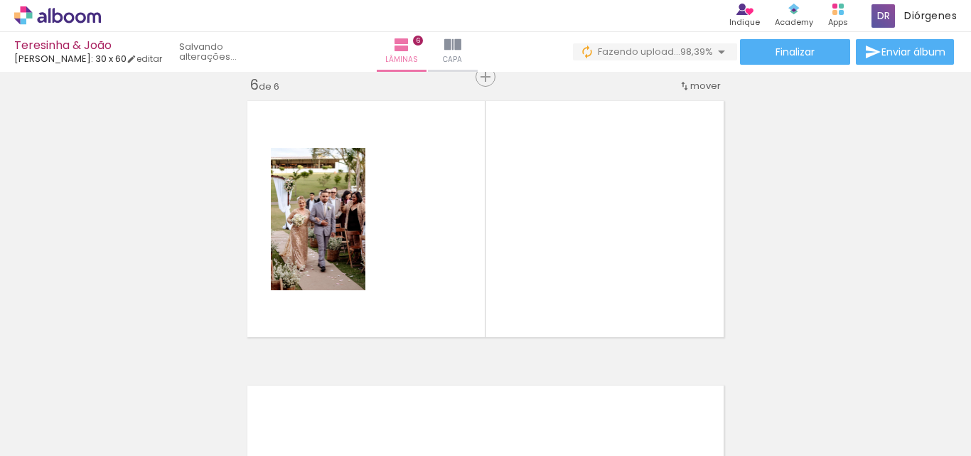
scroll to position [1440, 0]
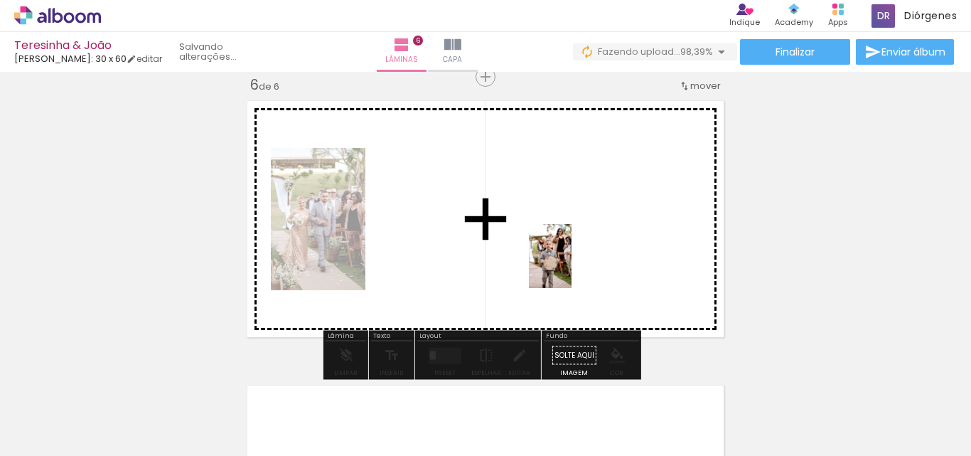
drag, startPoint x: 767, startPoint y: 427, endPoint x: 571, endPoint y: 267, distance: 253.0
click at [571, 267] on quentale-workspace at bounding box center [485, 228] width 971 height 456
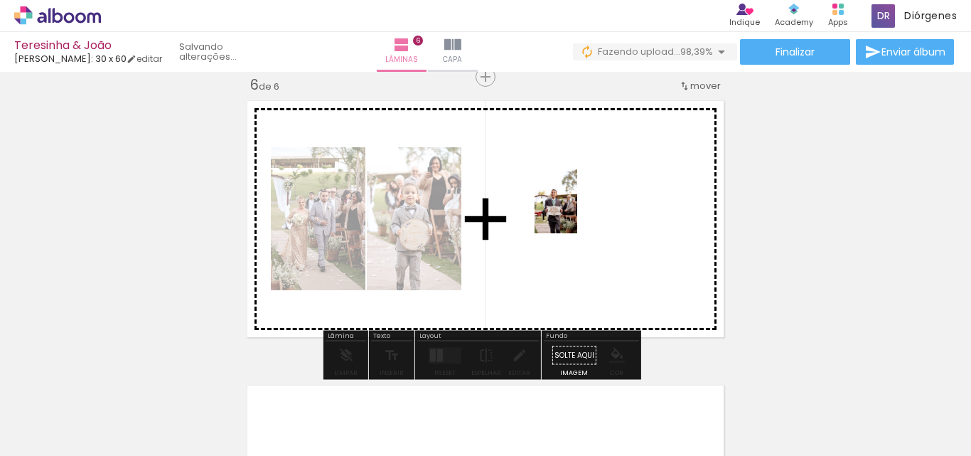
drag, startPoint x: 721, startPoint y: 417, endPoint x: 573, endPoint y: 232, distance: 237.1
click at [564, 203] on quentale-workspace at bounding box center [485, 228] width 971 height 456
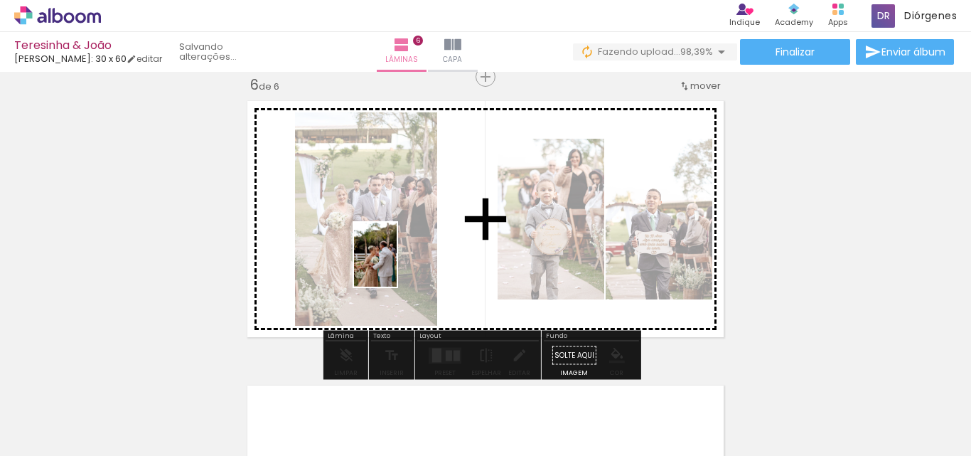
drag, startPoint x: 313, startPoint y: 405, endPoint x: 437, endPoint y: 254, distance: 195.9
click at [436, 254] on quentale-workspace at bounding box center [485, 228] width 971 height 456
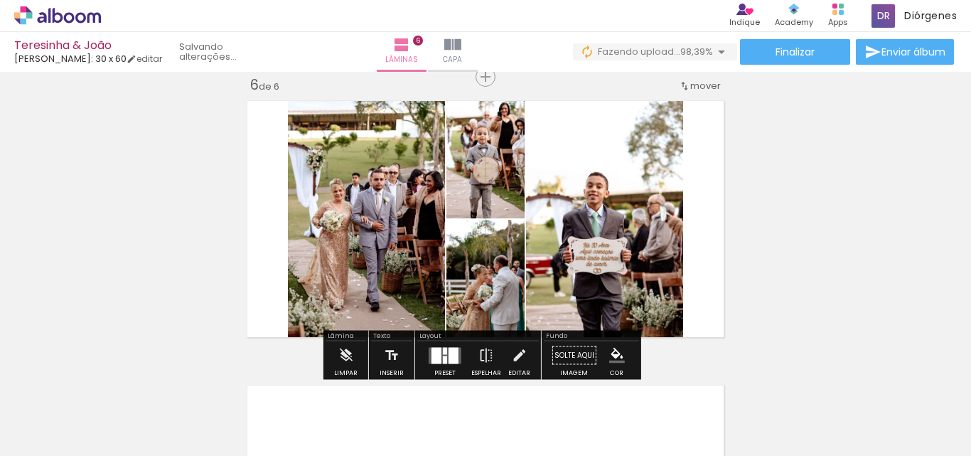
click at [440, 346] on div at bounding box center [445, 355] width 38 height 28
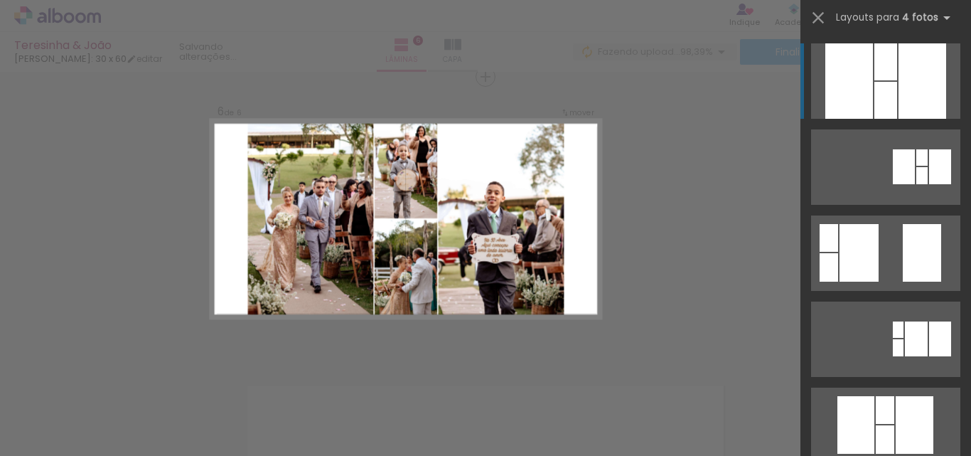
scroll to position [1439, 0]
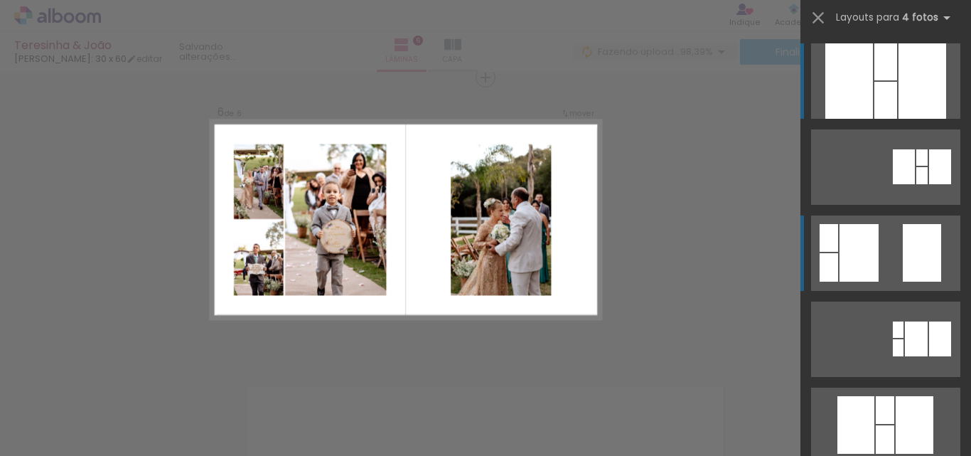
click at [928, 255] on div at bounding box center [922, 253] width 38 height 58
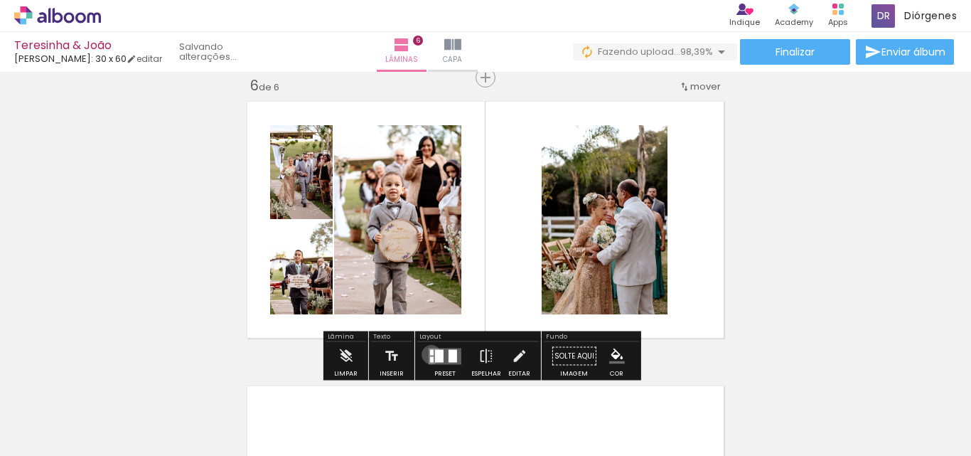
click at [430, 354] on div at bounding box center [432, 352] width 4 height 6
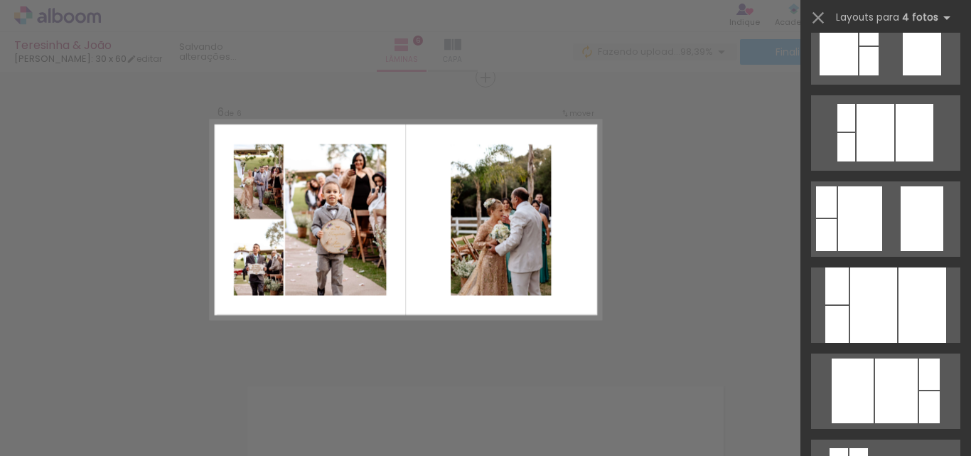
scroll to position [931, 0]
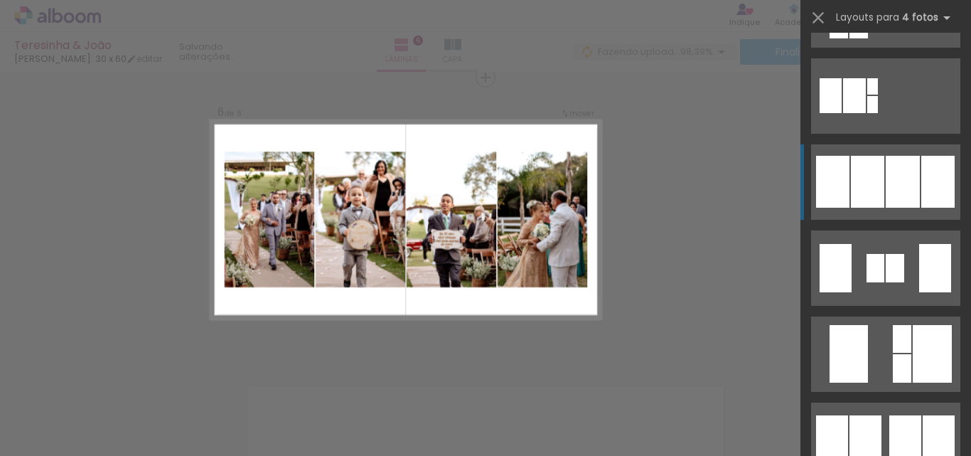
click at [921, 193] on div at bounding box center [937, 182] width 33 height 52
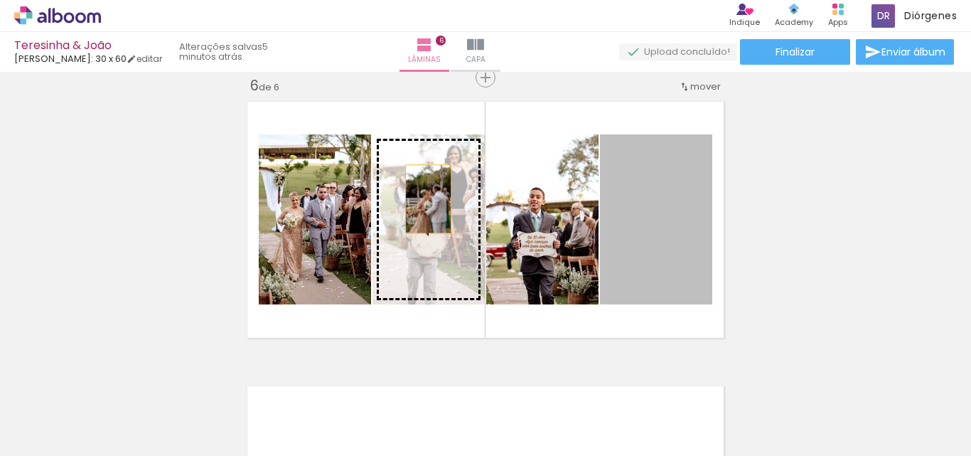
drag, startPoint x: 662, startPoint y: 252, endPoint x: 423, endPoint y: 199, distance: 244.7
click at [0, 0] on slot at bounding box center [0, 0] width 0 height 0
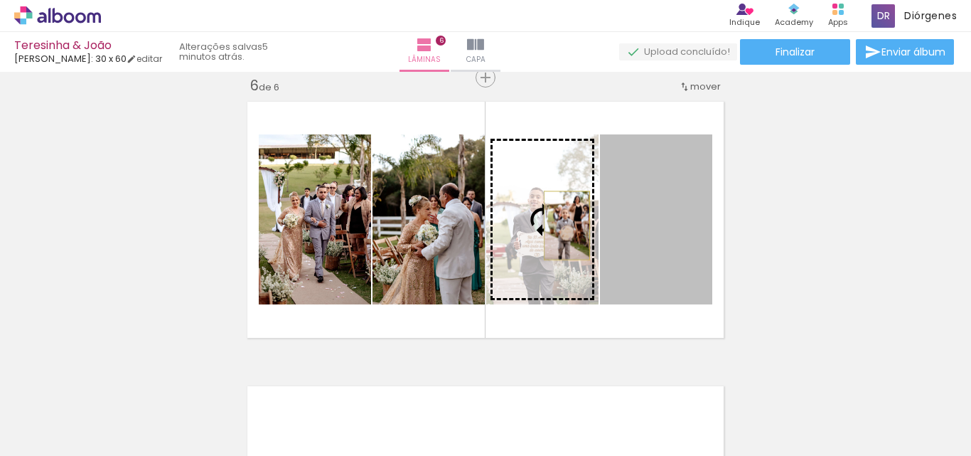
drag, startPoint x: 674, startPoint y: 242, endPoint x: 561, endPoint y: 225, distance: 114.2
click at [0, 0] on slot at bounding box center [0, 0] width 0 height 0
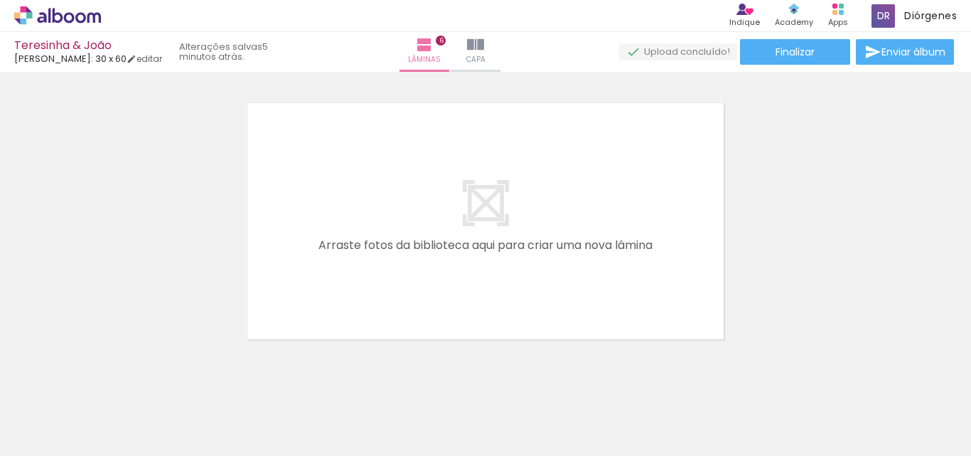
scroll to position [1723, 0]
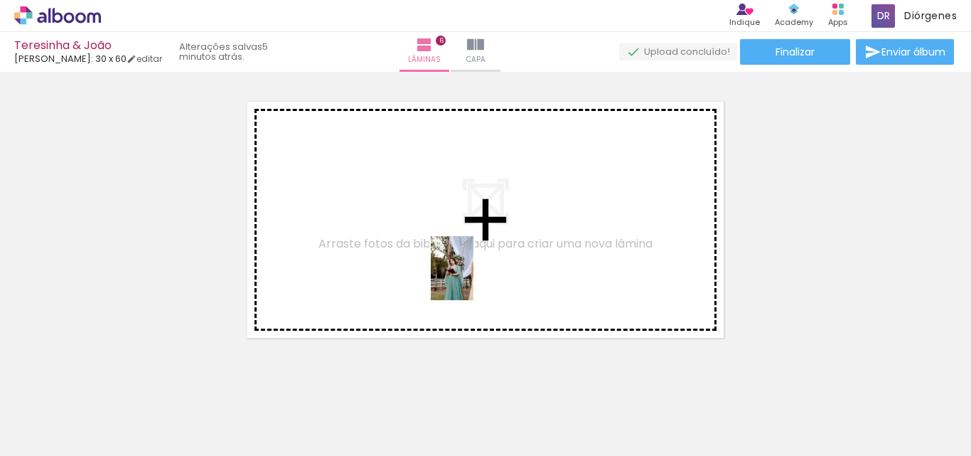
drag, startPoint x: 544, startPoint y: 427, endPoint x: 626, endPoint y: 409, distance: 83.8
click at [470, 270] on quentale-workspace at bounding box center [485, 228] width 971 height 456
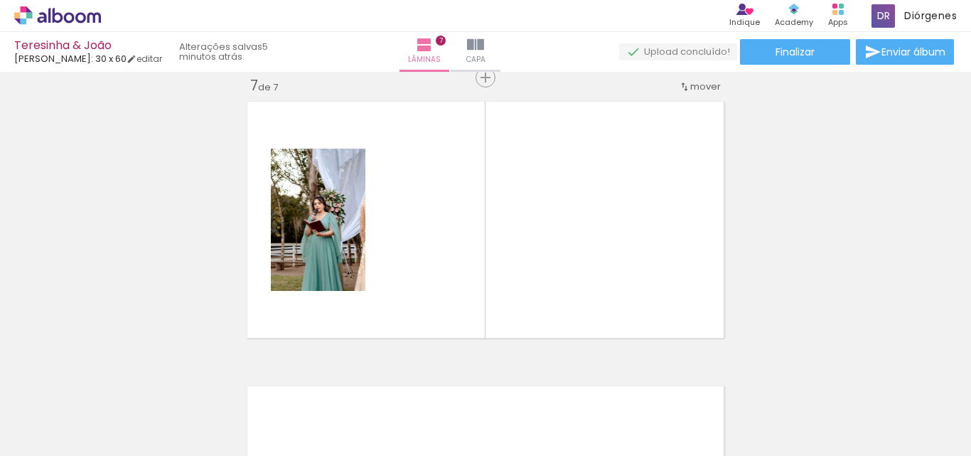
scroll to position [1724, 0]
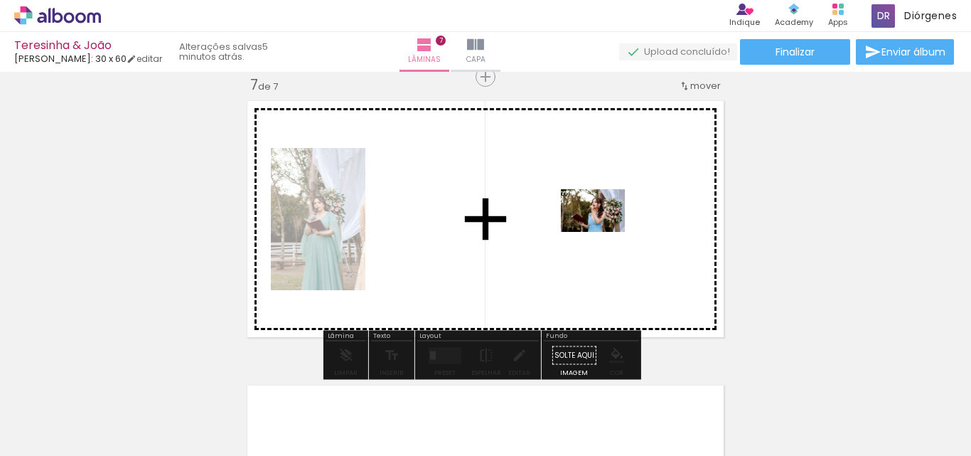
drag, startPoint x: 625, startPoint y: 424, endPoint x: 603, endPoint y: 230, distance: 195.9
click at [603, 230] on quentale-workspace at bounding box center [485, 228] width 971 height 456
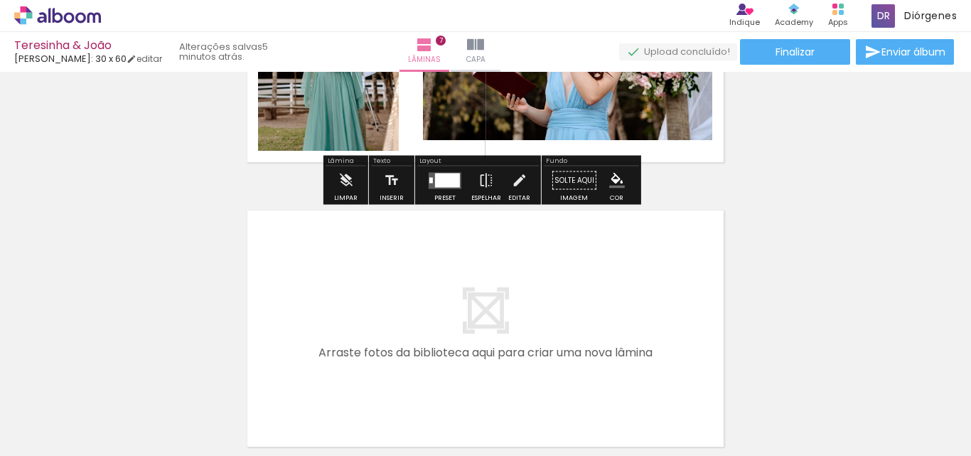
scroll to position [1937, 0]
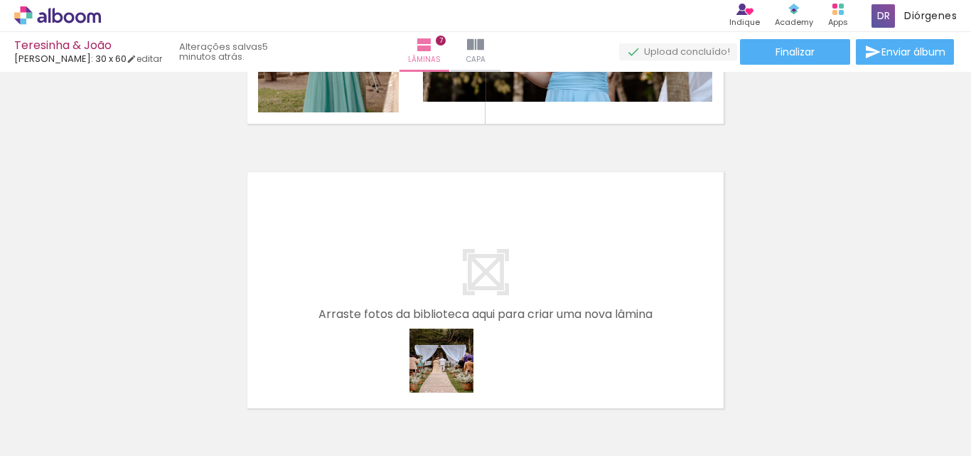
drag, startPoint x: 450, startPoint y: 411, endPoint x: 699, endPoint y: 455, distance: 252.5
click at [449, 297] on quentale-workspace at bounding box center [485, 228] width 971 height 456
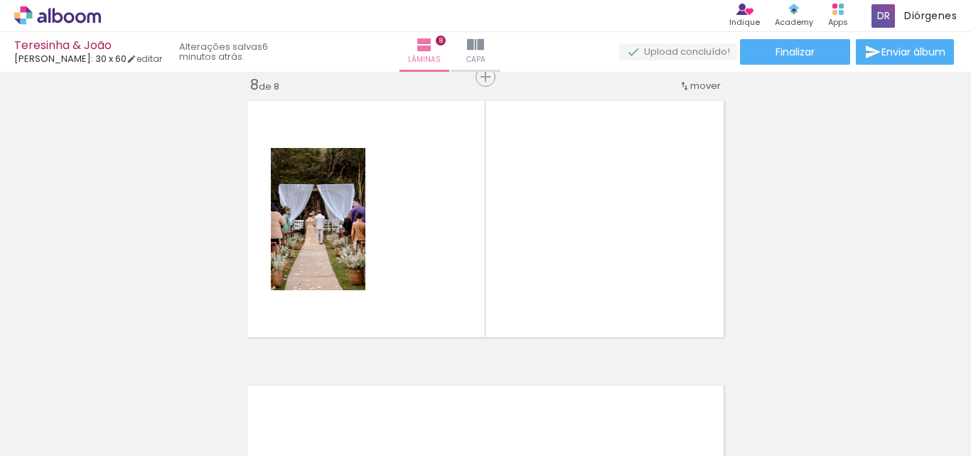
scroll to position [0, 418]
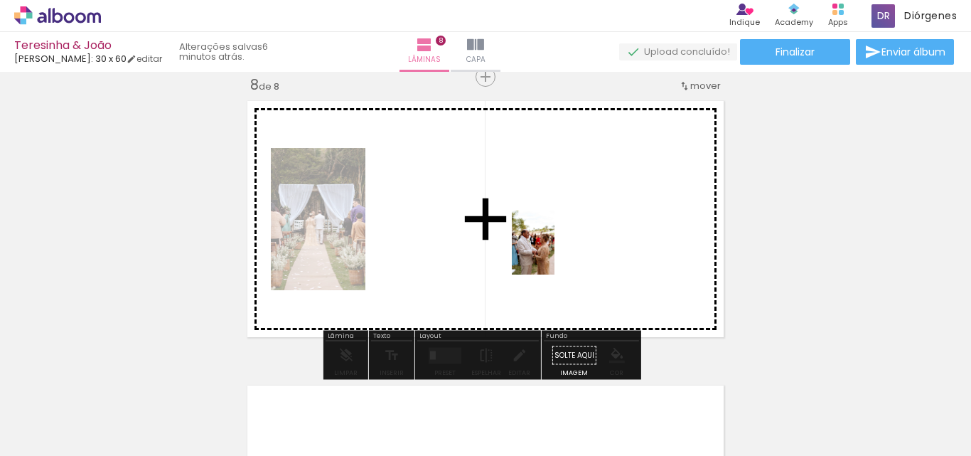
drag, startPoint x: 663, startPoint y: 389, endPoint x: 554, endPoint y: 253, distance: 173.9
click at [554, 253] on quentale-workspace at bounding box center [485, 228] width 971 height 456
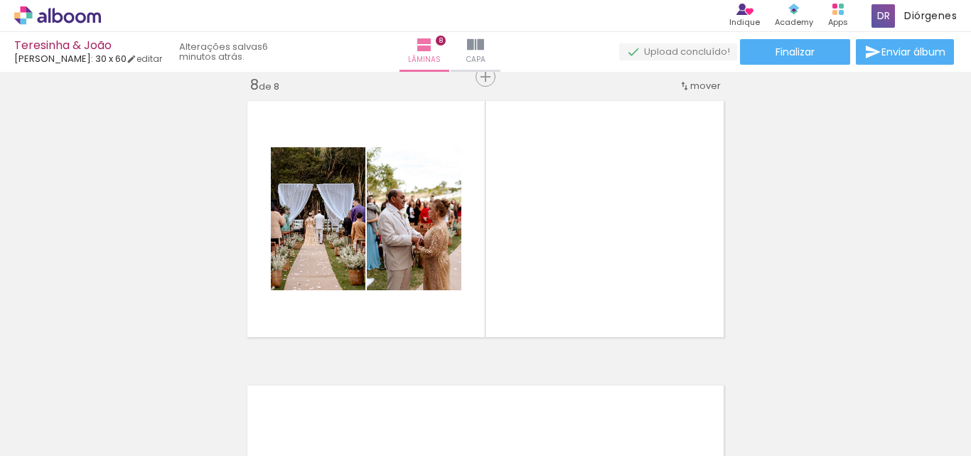
scroll to position [0, 1985]
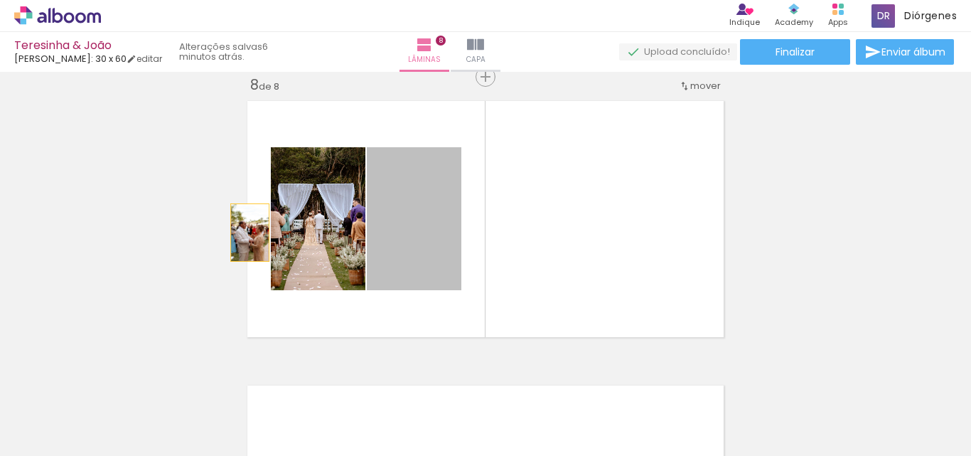
drag, startPoint x: 427, startPoint y: 243, endPoint x: 362, endPoint y: 247, distance: 64.8
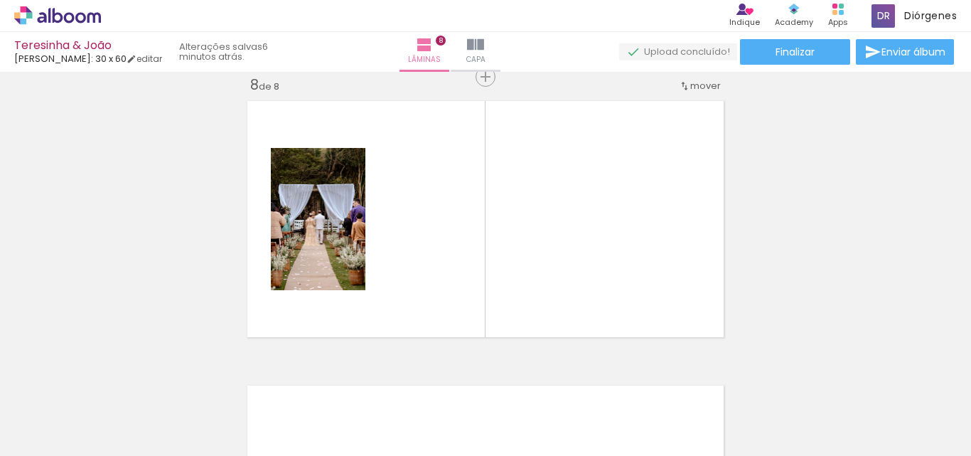
scroll to position [0, 4085]
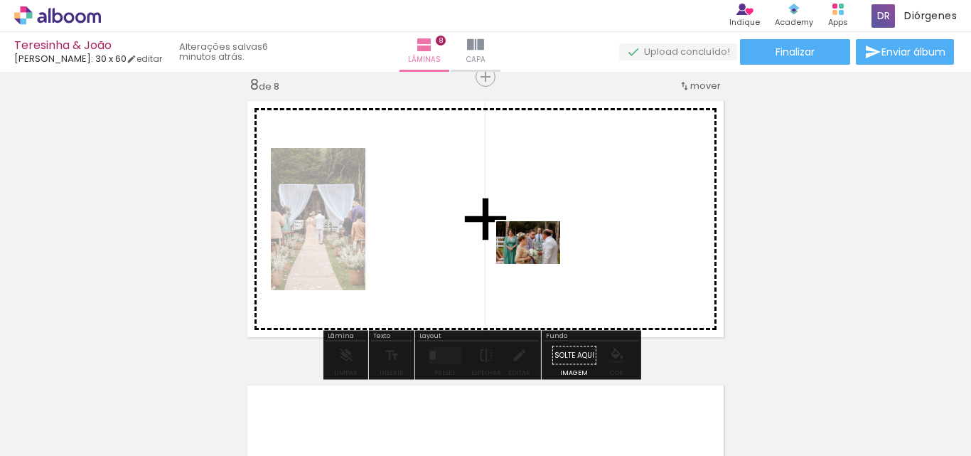
drag, startPoint x: 583, startPoint y: 394, endPoint x: 539, endPoint y: 264, distance: 137.5
click at [539, 264] on quentale-workspace at bounding box center [485, 228] width 971 height 456
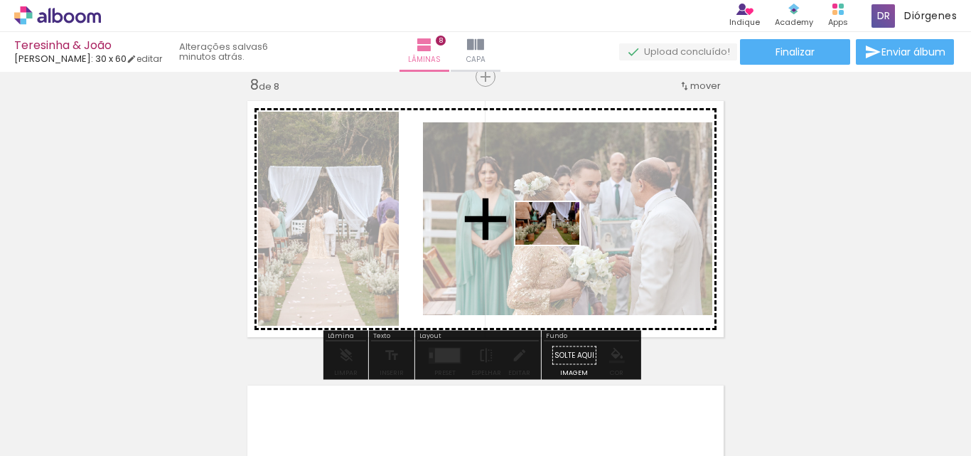
drag, startPoint x: 682, startPoint y: 405, endPoint x: 558, endPoint y: 244, distance: 203.1
click at [558, 244] on quentale-workspace at bounding box center [485, 228] width 971 height 456
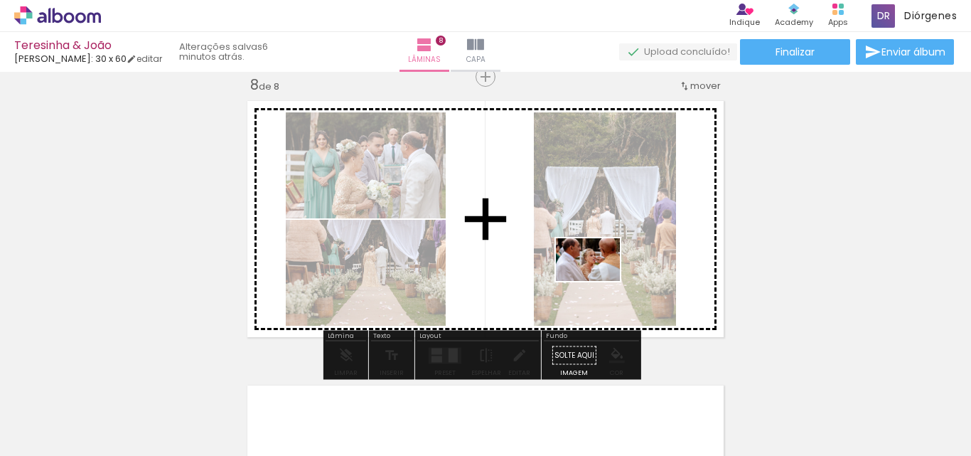
drag, startPoint x: 739, startPoint y: 409, endPoint x: 835, endPoint y: 413, distance: 96.0
click at [583, 255] on quentale-workspace at bounding box center [485, 228] width 971 height 456
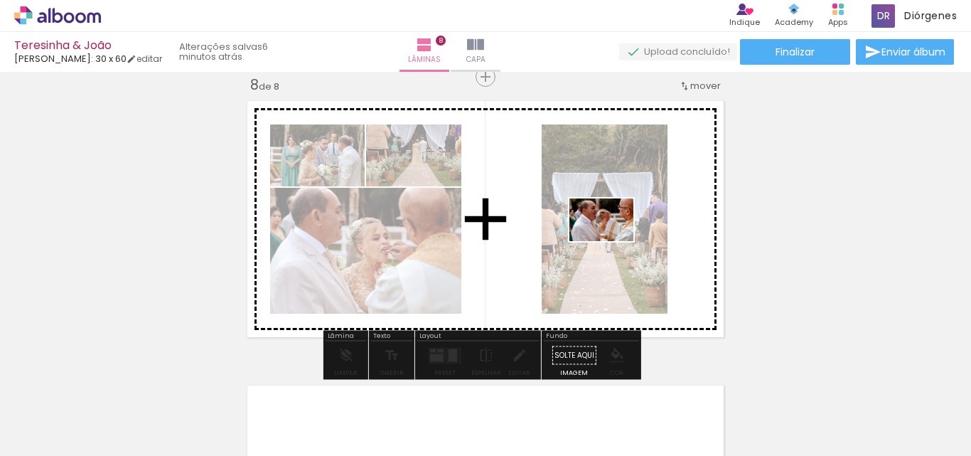
drag, startPoint x: 835, startPoint y: 413, endPoint x: 637, endPoint y: 243, distance: 260.5
click at [609, 236] on quentale-workspace at bounding box center [485, 228] width 971 height 456
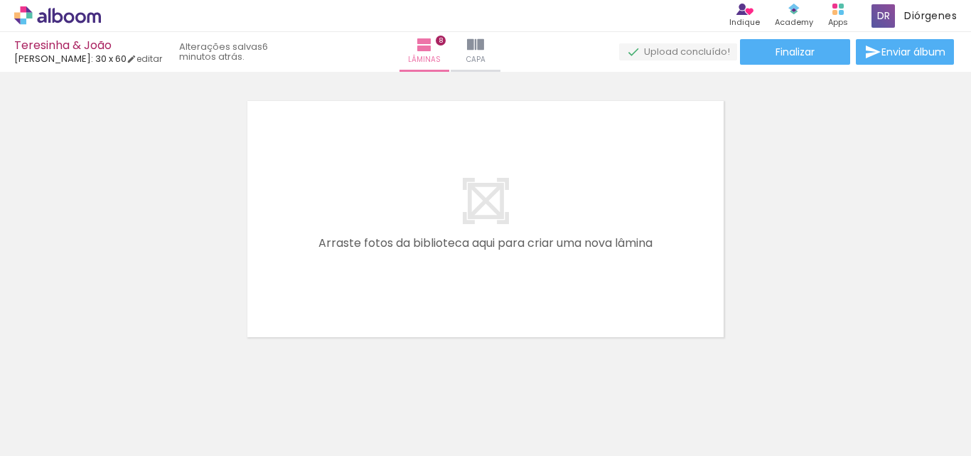
scroll to position [0, 603]
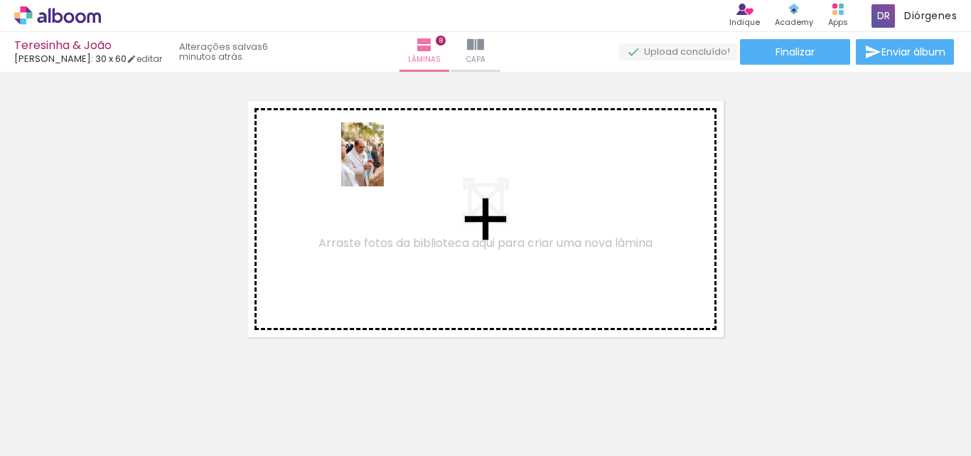
drag, startPoint x: 271, startPoint y: 414, endPoint x: 415, endPoint y: 260, distance: 211.2
click at [389, 161] on quentale-workspace at bounding box center [485, 228] width 971 height 456
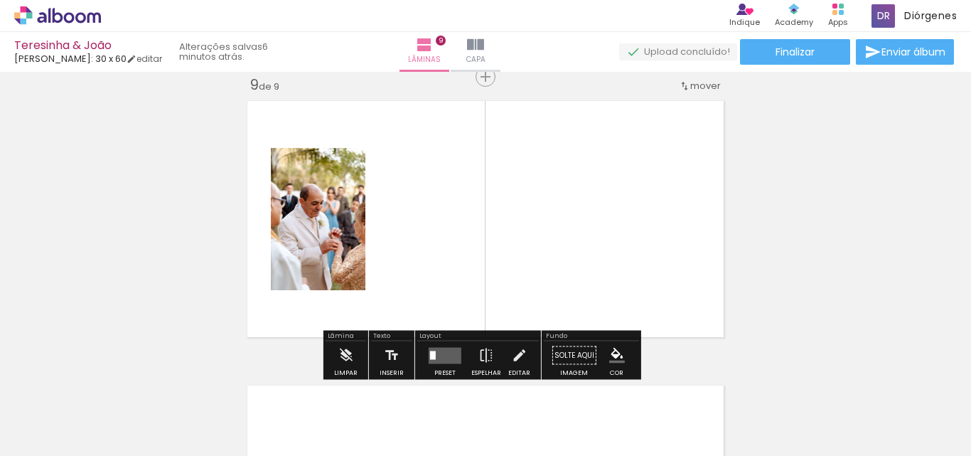
scroll to position [2293, 0]
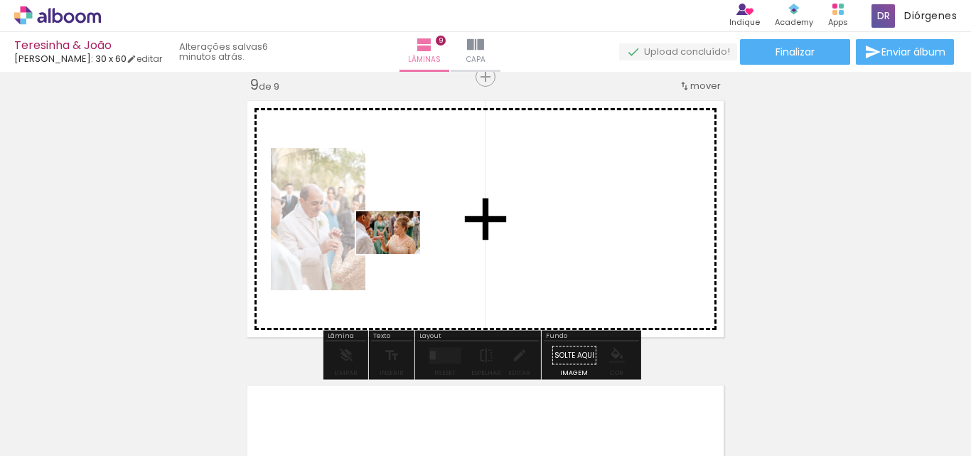
drag, startPoint x: 341, startPoint y: 398, endPoint x: 424, endPoint y: 409, distance: 83.9
click at [410, 247] on quentale-workspace at bounding box center [485, 228] width 971 height 456
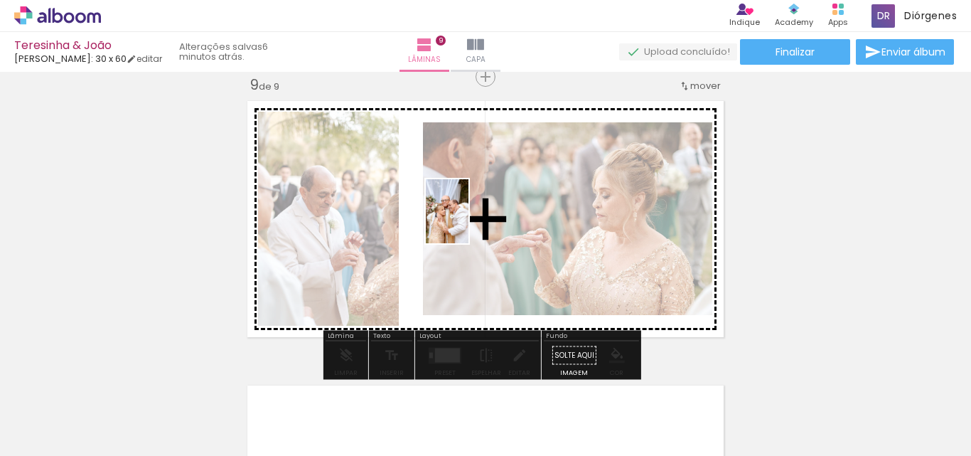
drag, startPoint x: 430, startPoint y: 411, endPoint x: 502, endPoint y: 400, distance: 73.4
click at [475, 204] on quentale-workspace at bounding box center [485, 228] width 971 height 456
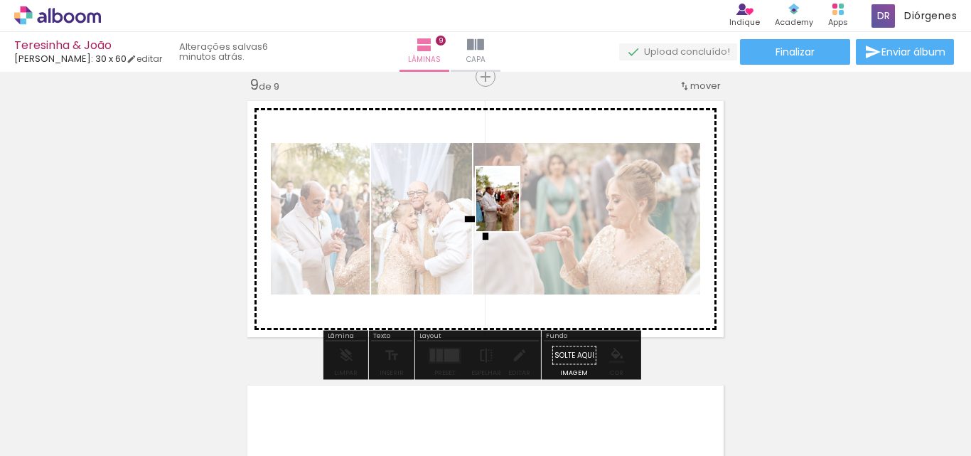
drag, startPoint x: 493, startPoint y: 411, endPoint x: 519, endPoint y: 210, distance: 203.4
click at [519, 210] on quentale-workspace at bounding box center [485, 228] width 971 height 456
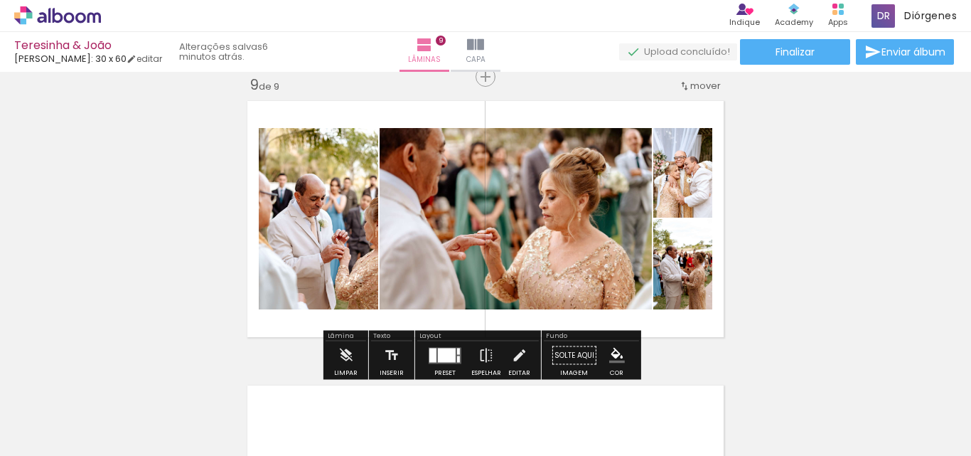
click at [431, 353] on div at bounding box center [432, 355] width 7 height 14
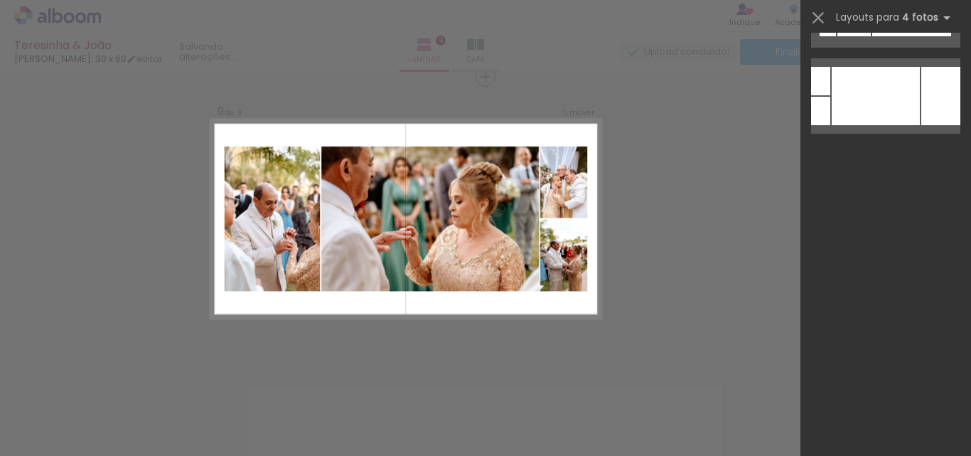
scroll to position [0, 0]
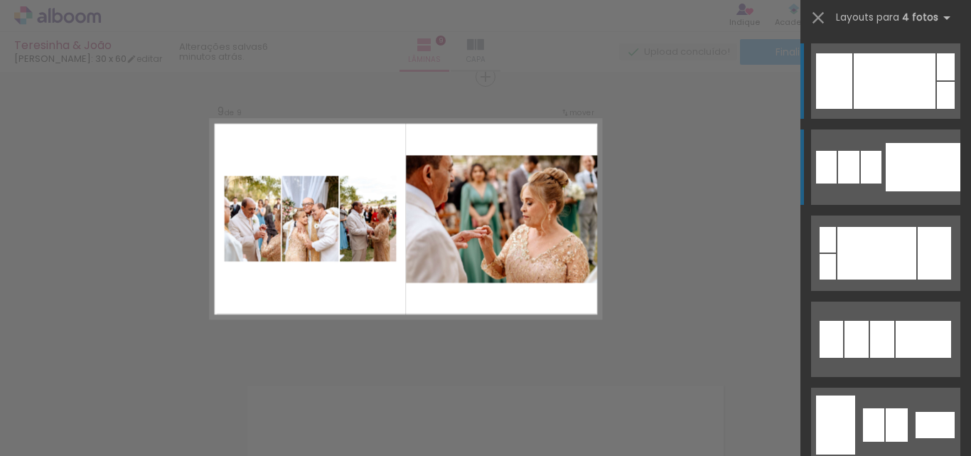
click at [915, 170] on div at bounding box center [922, 167] width 75 height 48
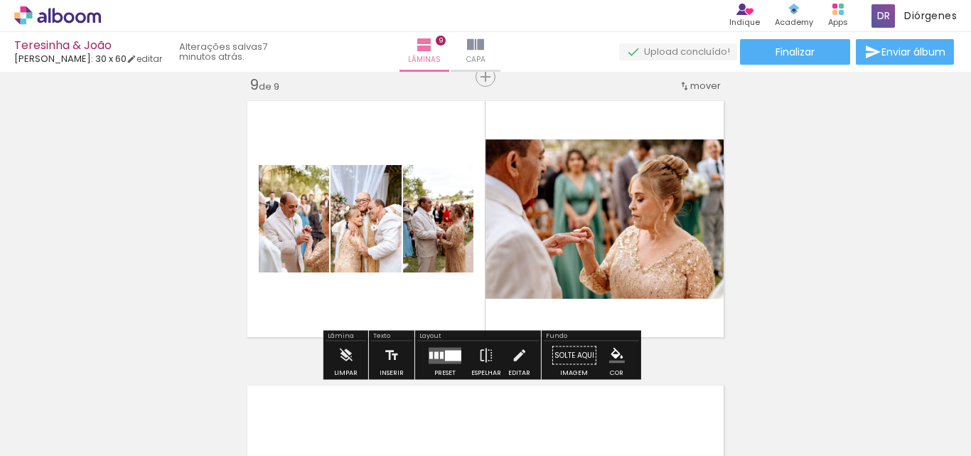
click at [296, 232] on quentale-photo at bounding box center [294, 218] width 70 height 107
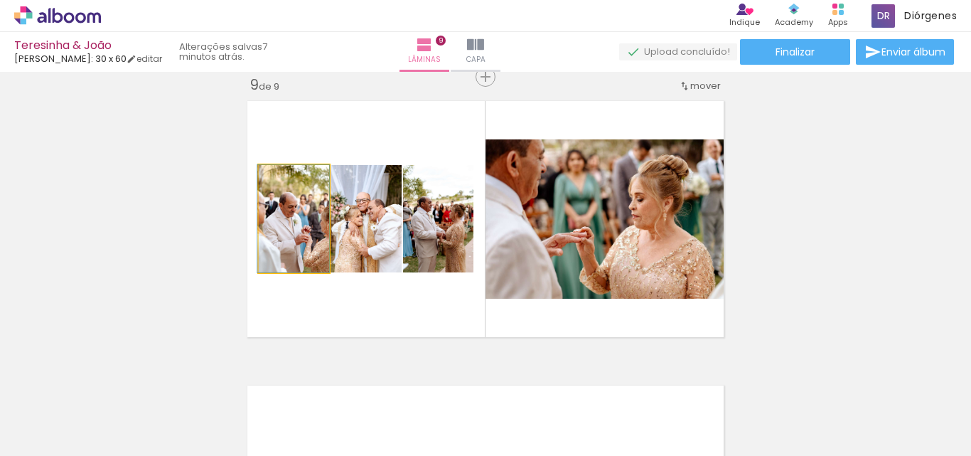
drag, startPoint x: 296, startPoint y: 232, endPoint x: 283, endPoint y: 232, distance: 12.8
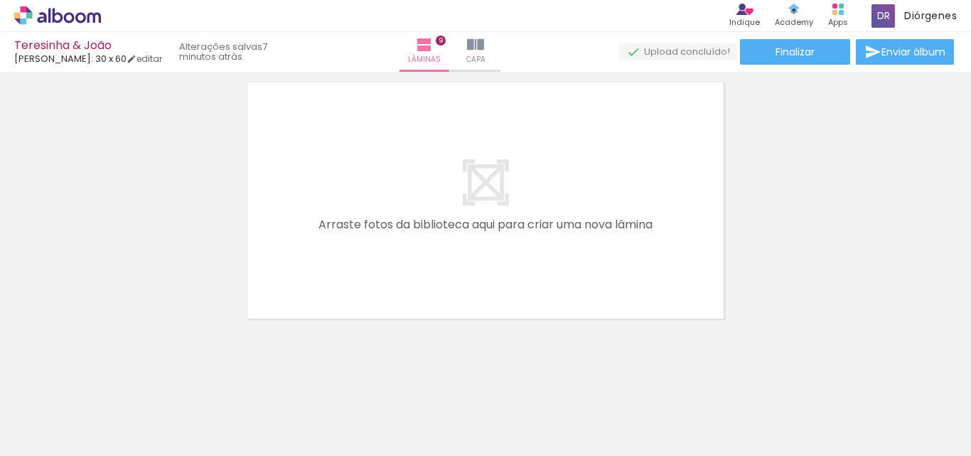
scroll to position [2603, 0]
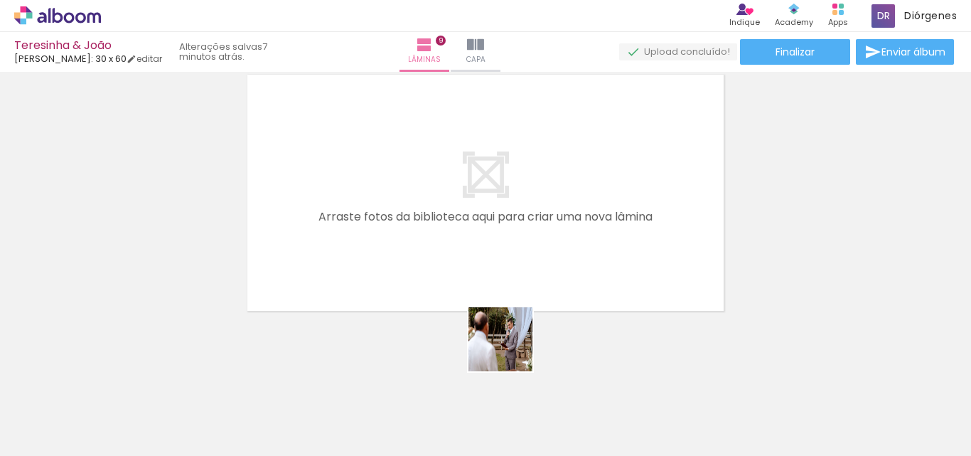
drag, startPoint x: 556, startPoint y: 402, endPoint x: 482, endPoint y: 313, distance: 116.6
click at [482, 313] on quentale-workspace at bounding box center [485, 228] width 971 height 456
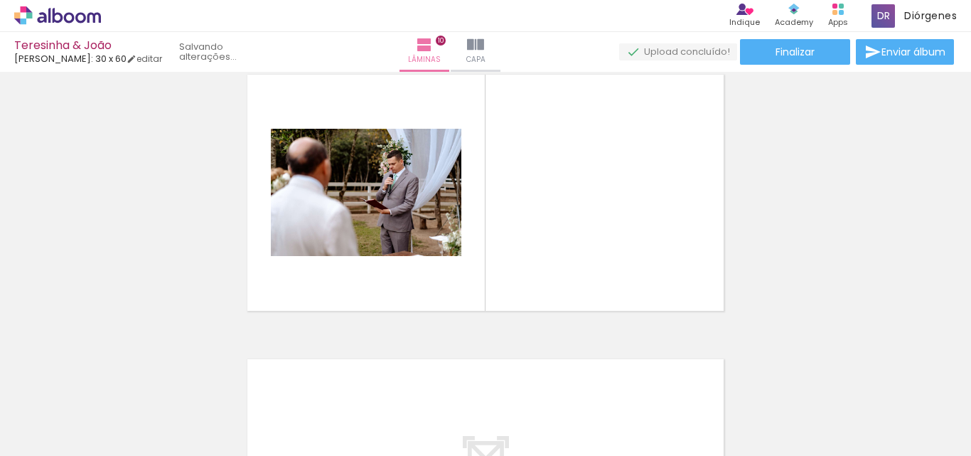
scroll to position [2577, 0]
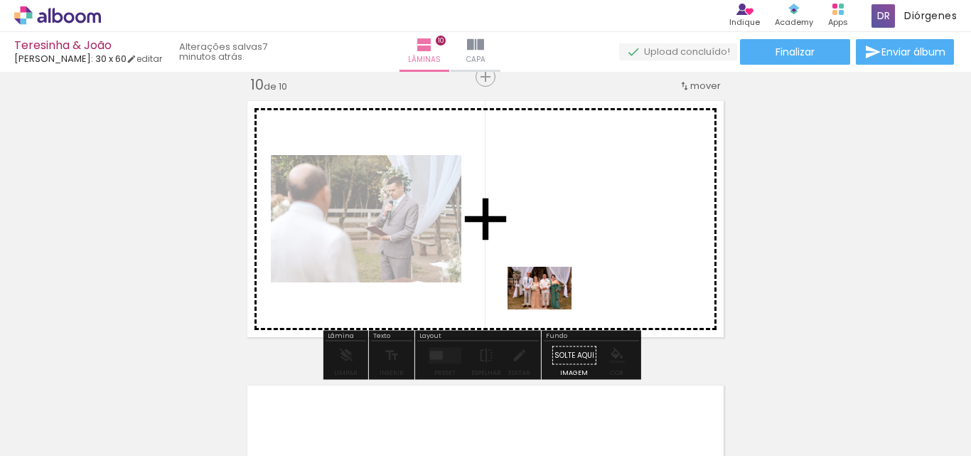
drag, startPoint x: 682, startPoint y: 416, endPoint x: 550, endPoint y: 309, distance: 169.3
click at [550, 309] on quentale-workspace at bounding box center [485, 228] width 971 height 456
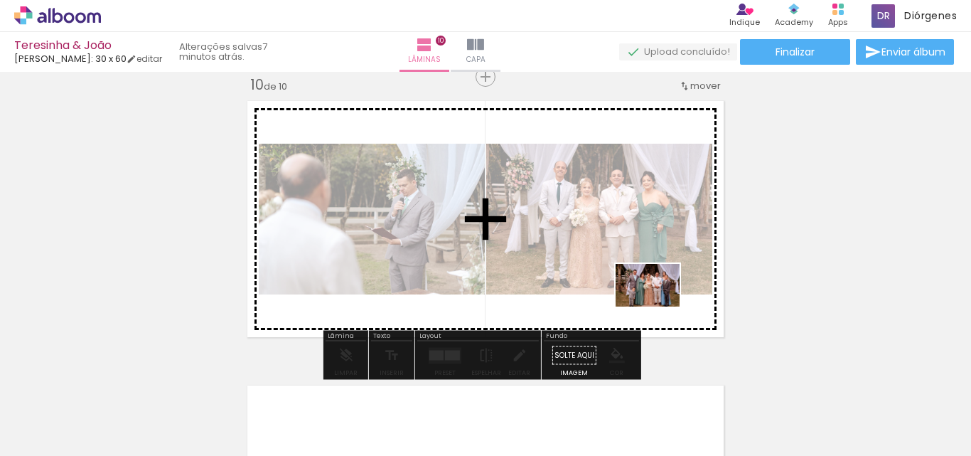
drag, startPoint x: 755, startPoint y: 403, endPoint x: 658, endPoint y: 306, distance: 137.2
click at [658, 306] on quentale-workspace at bounding box center [485, 228] width 971 height 456
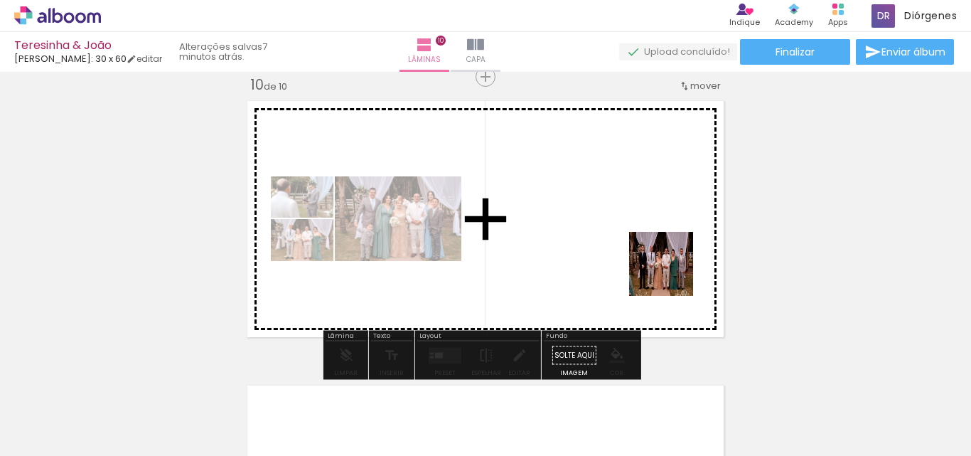
drag, startPoint x: 818, startPoint y: 404, endPoint x: 844, endPoint y: 394, distance: 27.5
click at [642, 254] on quentale-workspace at bounding box center [485, 228] width 971 height 456
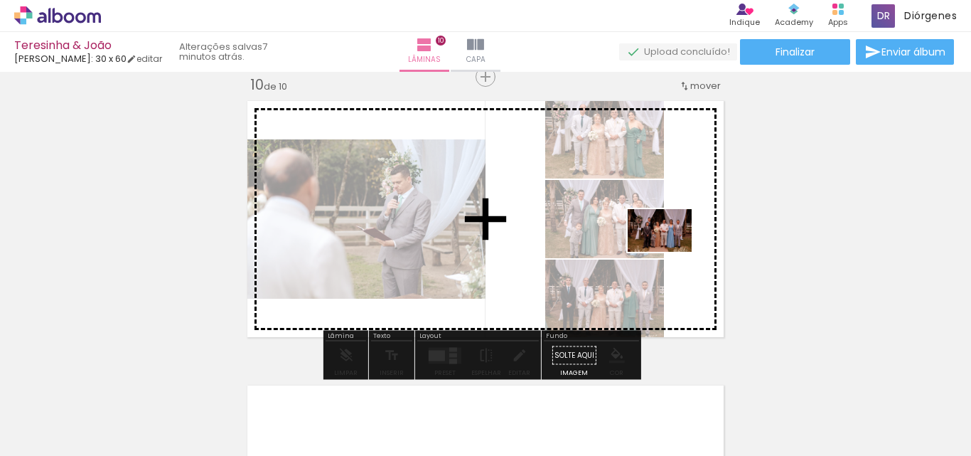
drag, startPoint x: 896, startPoint y: 411, endPoint x: 605, endPoint y: 224, distance: 345.6
click at [605, 224] on quentale-workspace at bounding box center [485, 228] width 971 height 456
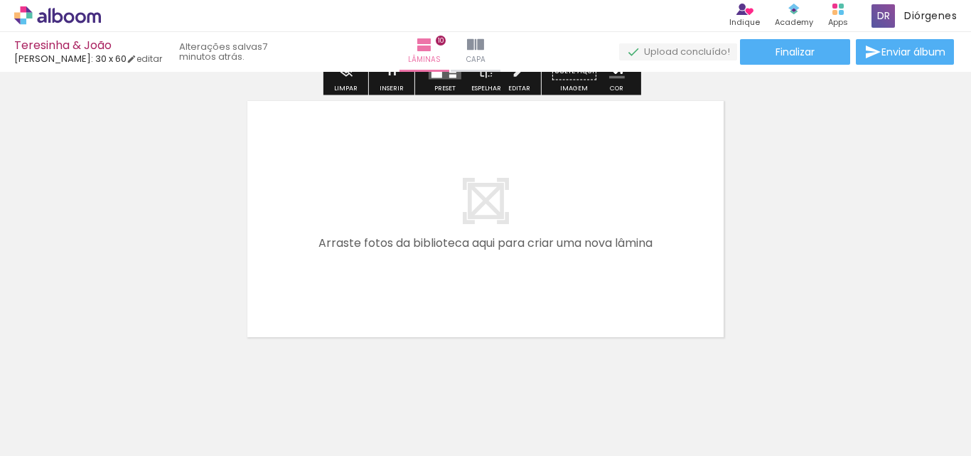
scroll to position [2887, 0]
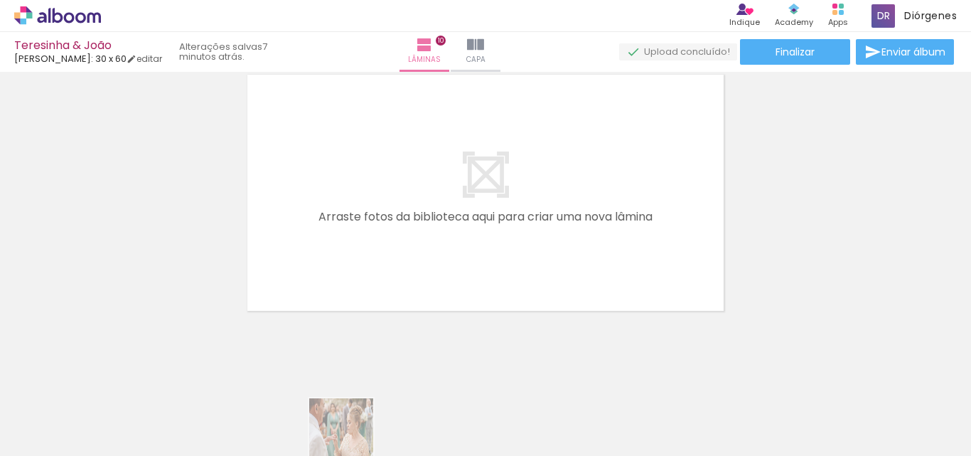
drag, startPoint x: 328, startPoint y: 441, endPoint x: 352, endPoint y: 441, distance: 24.2
click at [352, 441] on quentale-thumb at bounding box center [335, 408] width 80 height 82
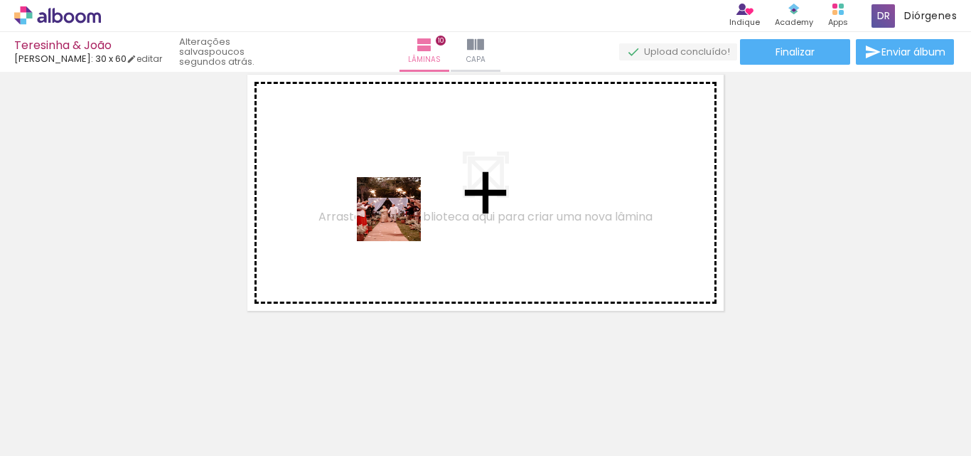
drag, startPoint x: 301, startPoint y: 425, endPoint x: 367, endPoint y: 409, distance: 67.4
click at [424, 176] on quentale-workspace at bounding box center [485, 228] width 971 height 456
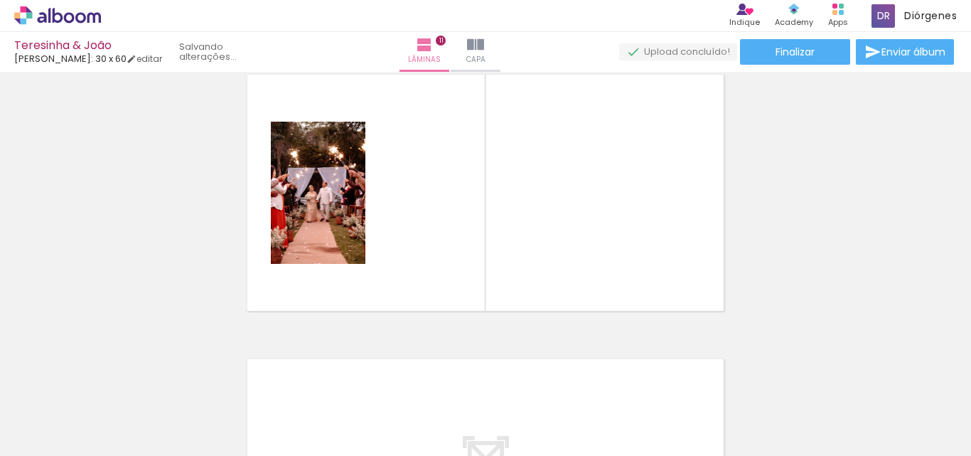
scroll to position [2861, 0]
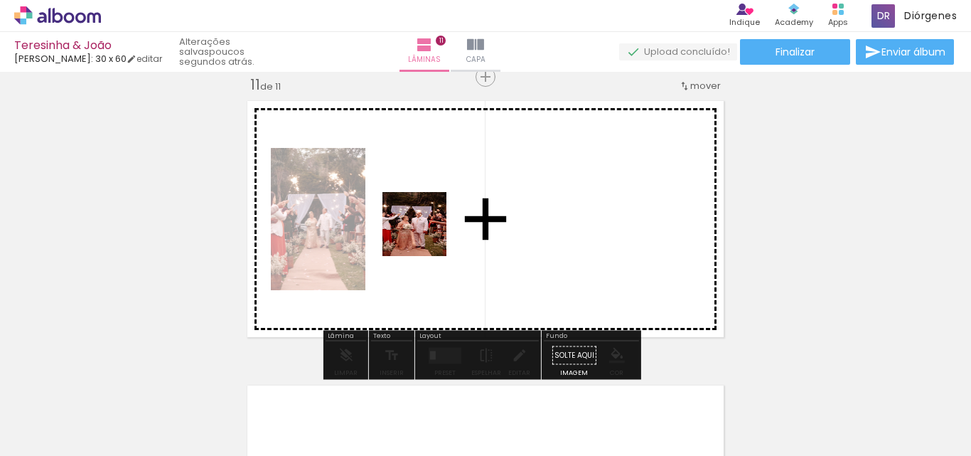
drag, startPoint x: 365, startPoint y: 409, endPoint x: 443, endPoint y: 426, distance: 80.2
click at [426, 232] on quentale-workspace at bounding box center [485, 228] width 971 height 456
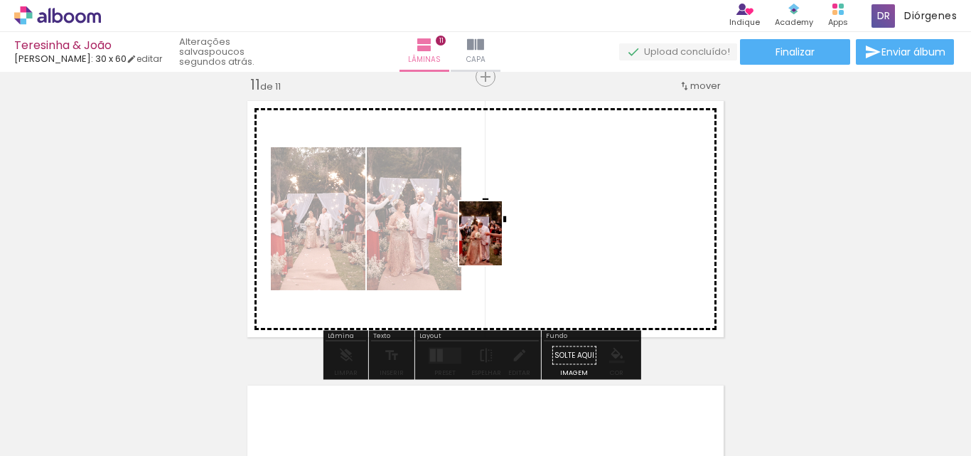
drag, startPoint x: 443, startPoint y: 424, endPoint x: 502, endPoint y: 244, distance: 189.2
click at [502, 244] on quentale-workspace at bounding box center [485, 228] width 971 height 456
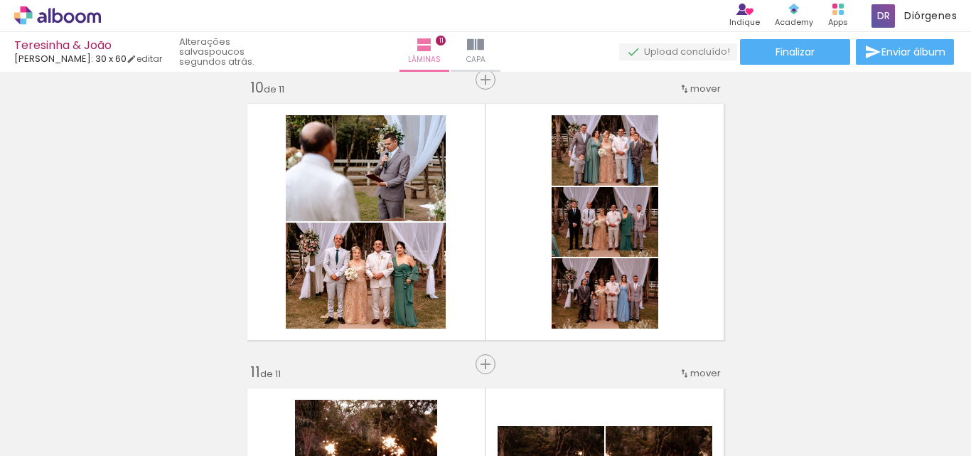
scroll to position [2581, 0]
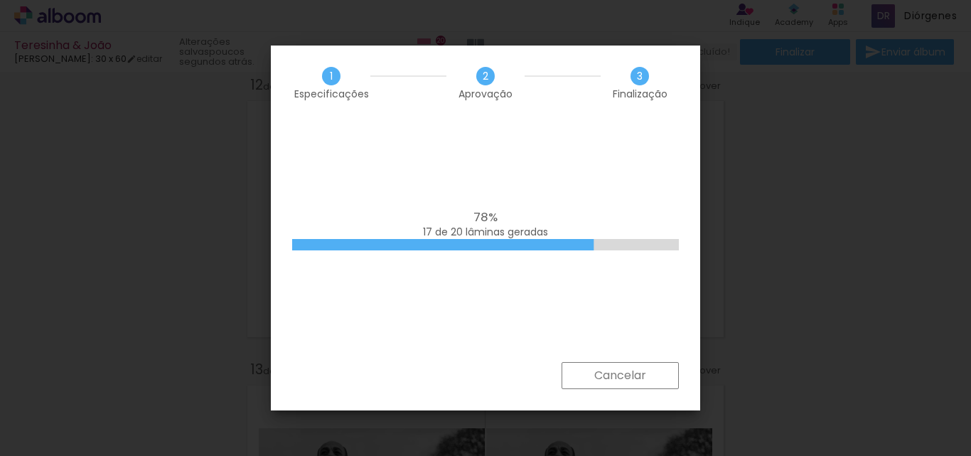
scroll to position [0, 4085]
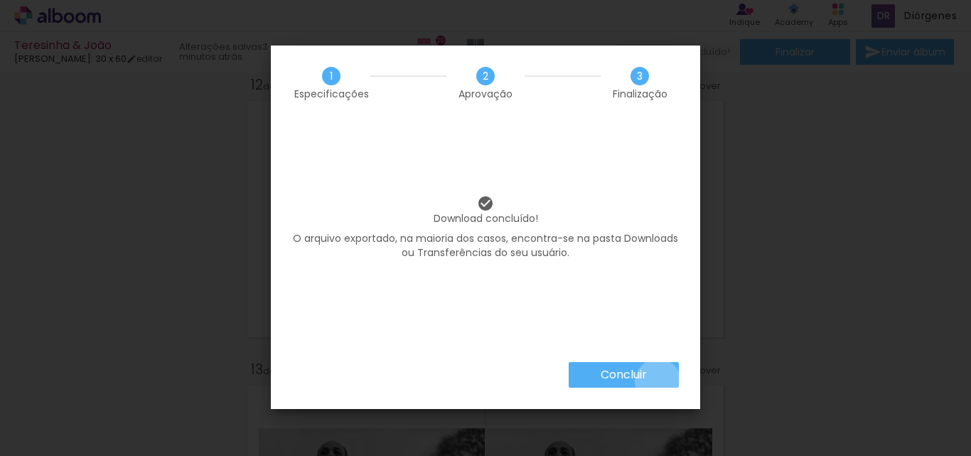
click at [657, 381] on paper-button "Concluir" at bounding box center [624, 375] width 110 height 26
